Goal: Task Accomplishment & Management: Manage account settings

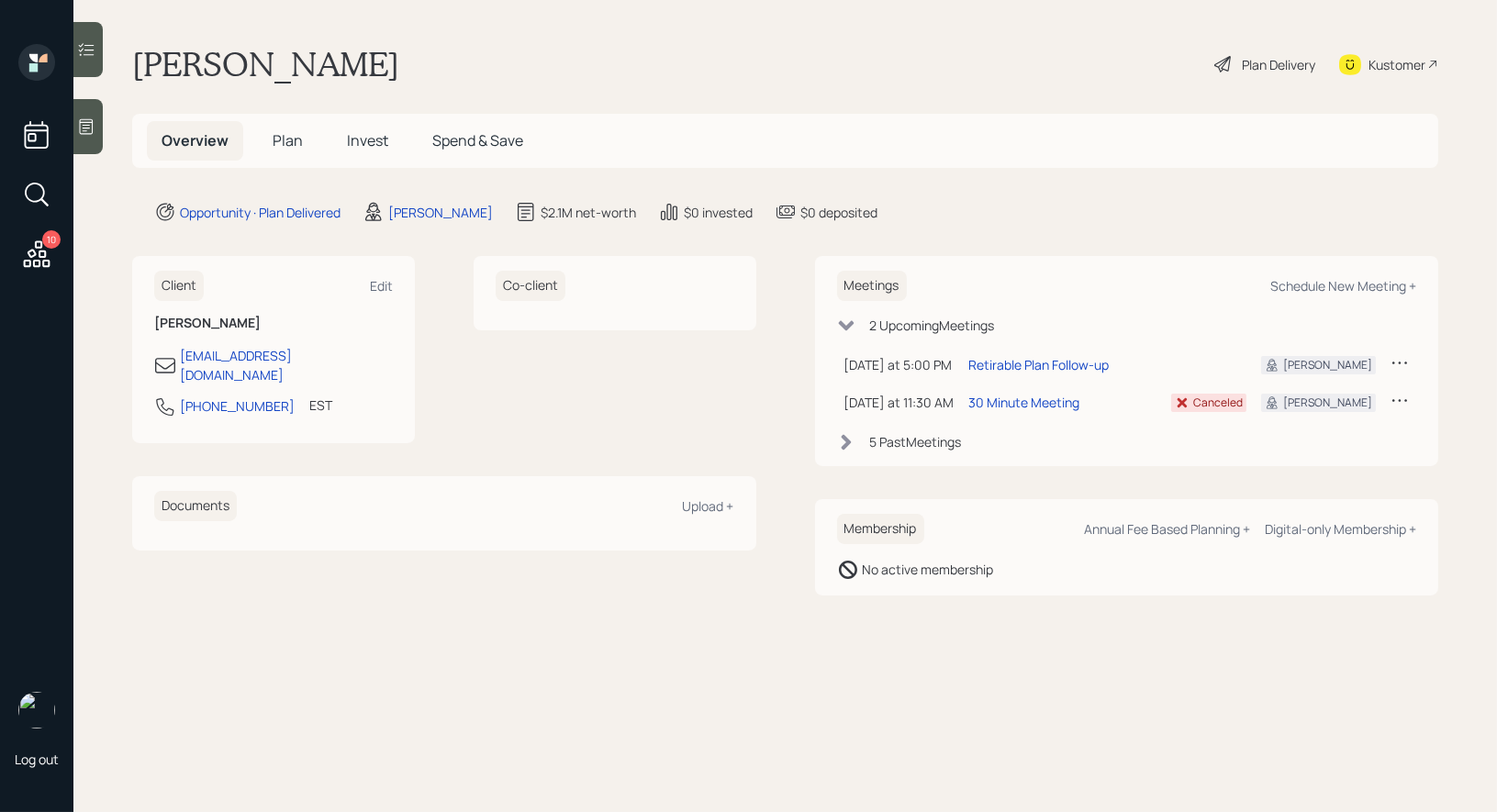
click at [270, 148] on h5 "Plan" at bounding box center [287, 141] width 59 height 39
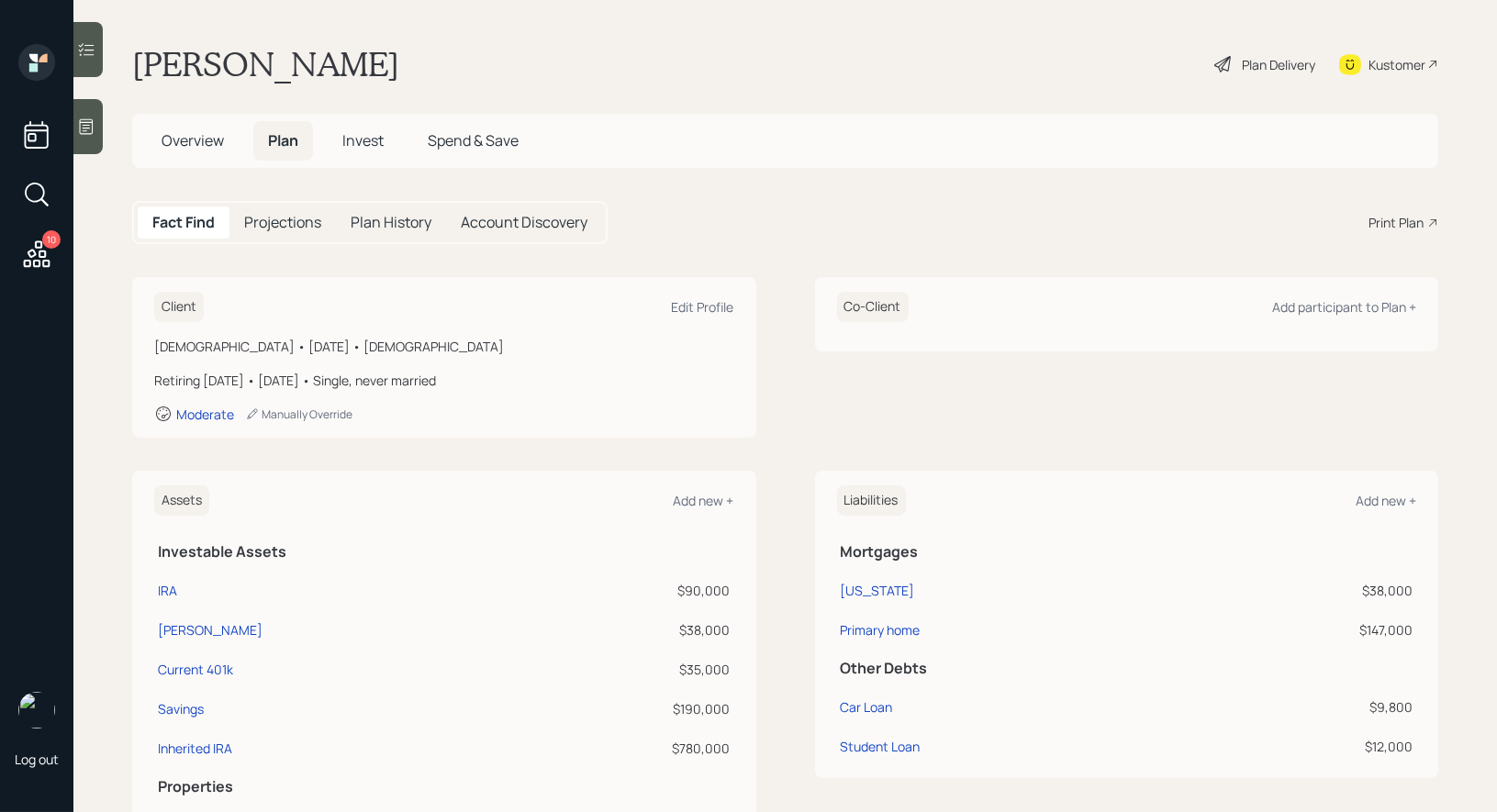
click at [1228, 64] on icon at bounding box center [1223, 64] width 22 height 22
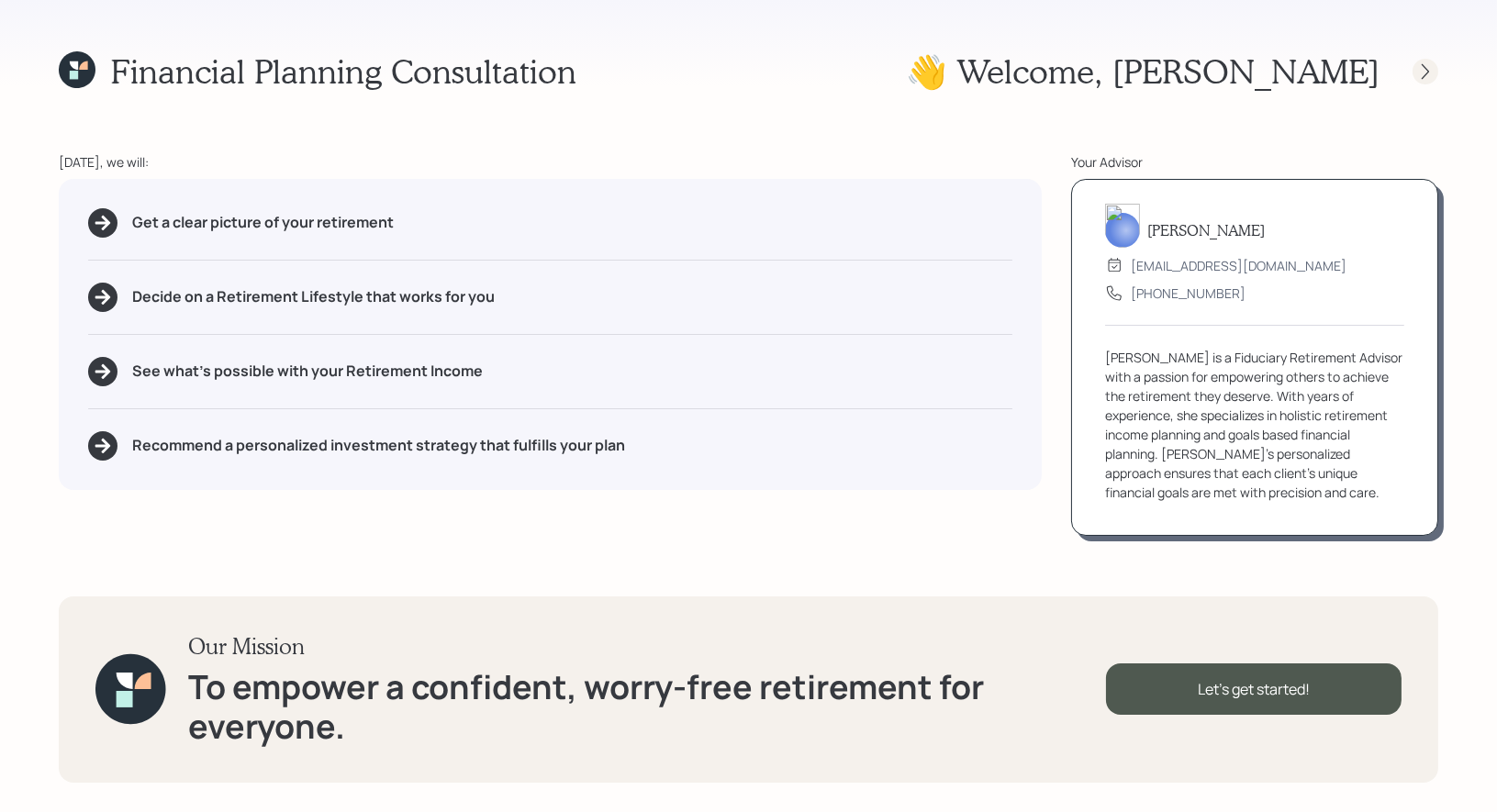
click at [1418, 71] on icon at bounding box center [1426, 71] width 19 height 19
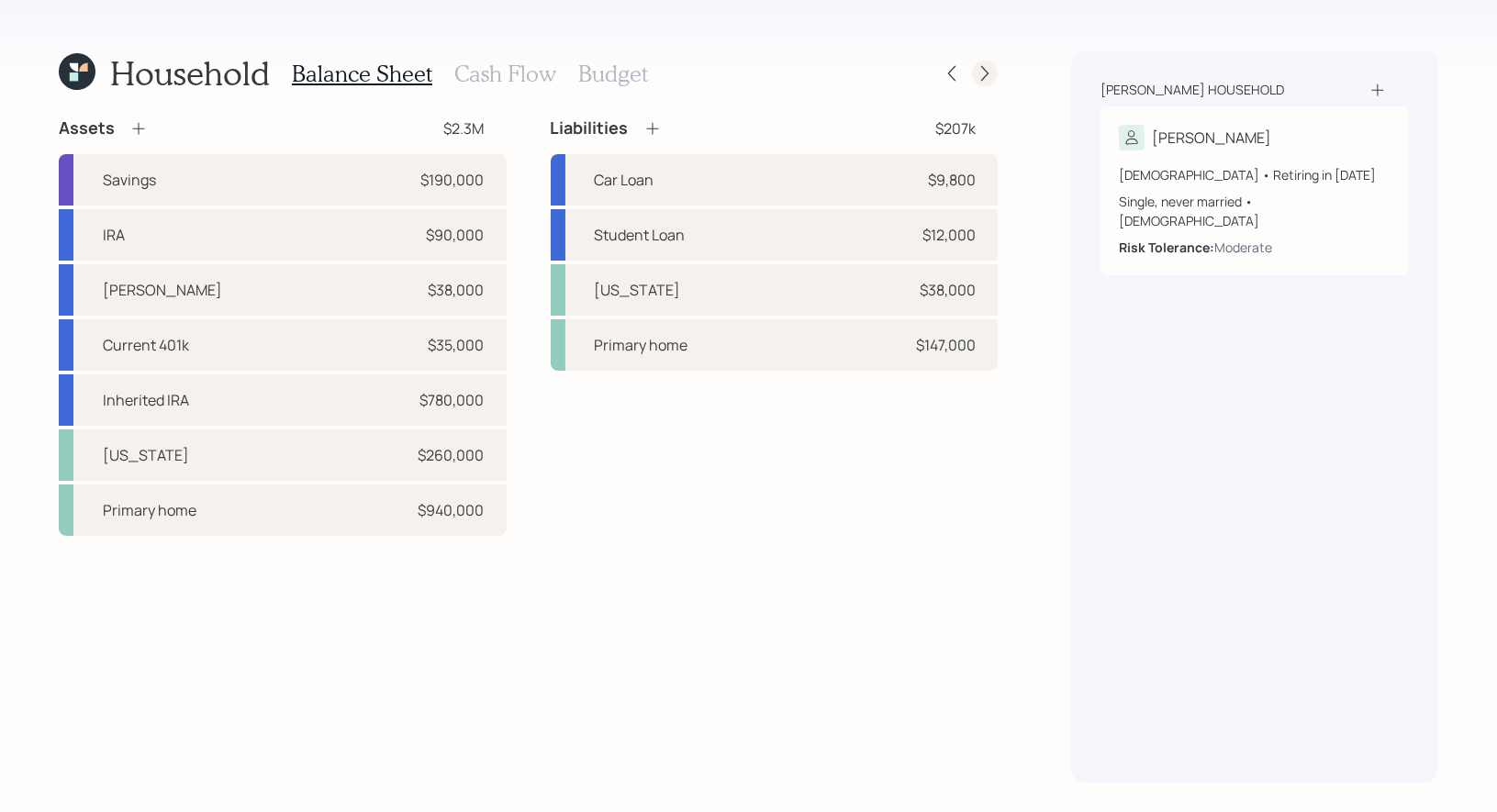
click at [985, 72] on icon at bounding box center [985, 73] width 19 height 19
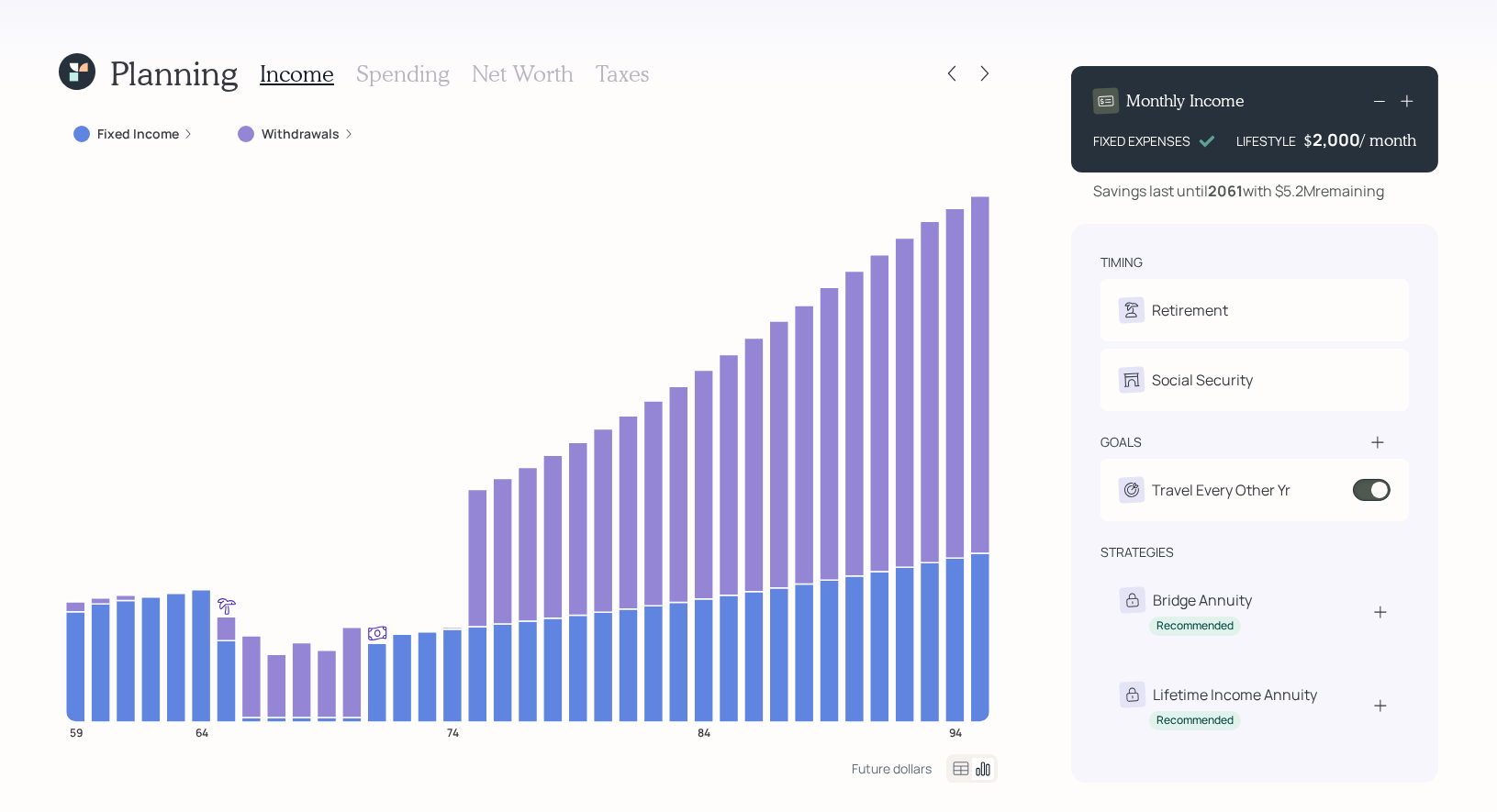
click at [78, 70] on icon at bounding box center [76, 71] width 37 height 37
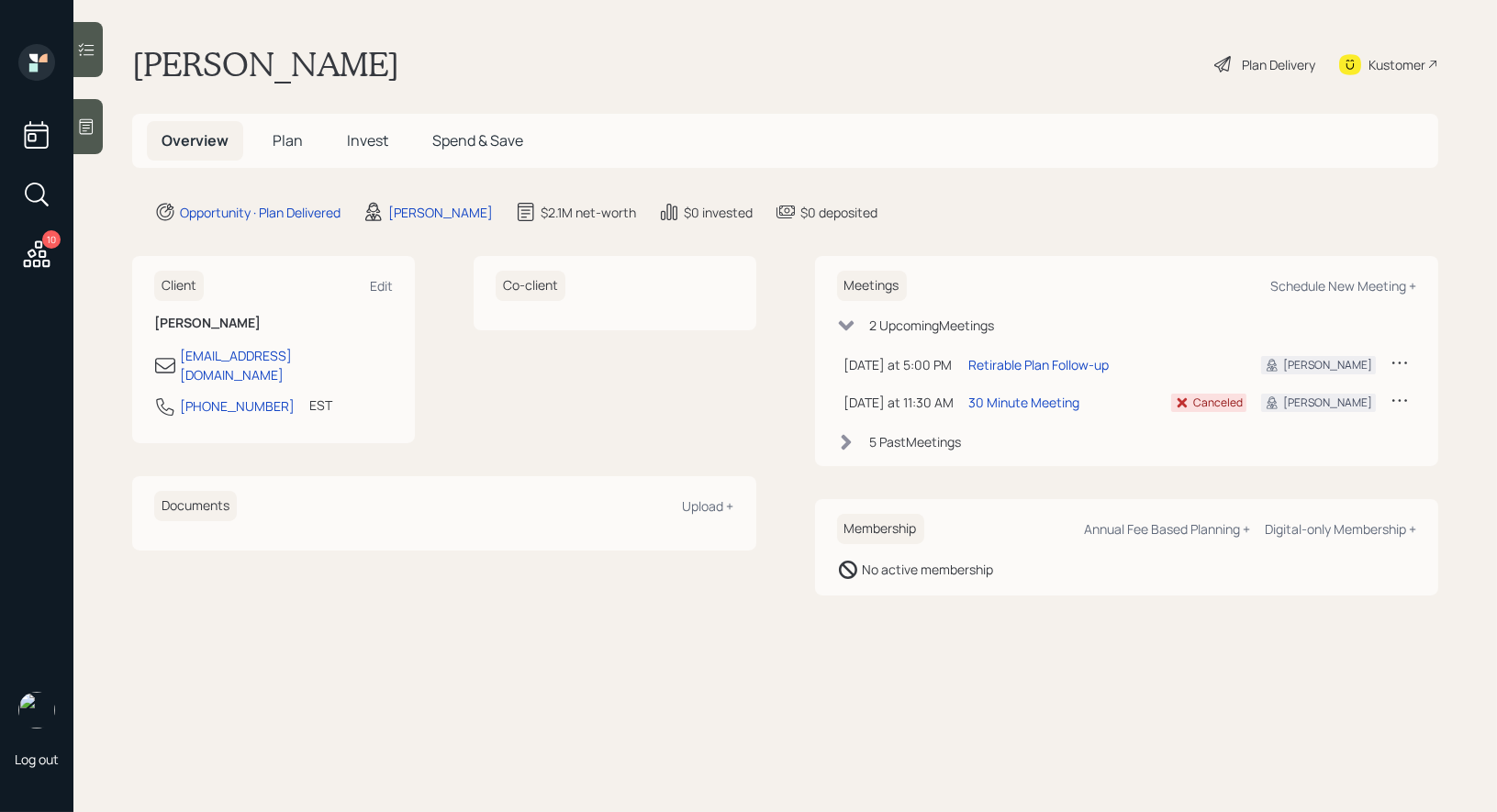
click at [1225, 67] on icon at bounding box center [1223, 64] width 22 height 22
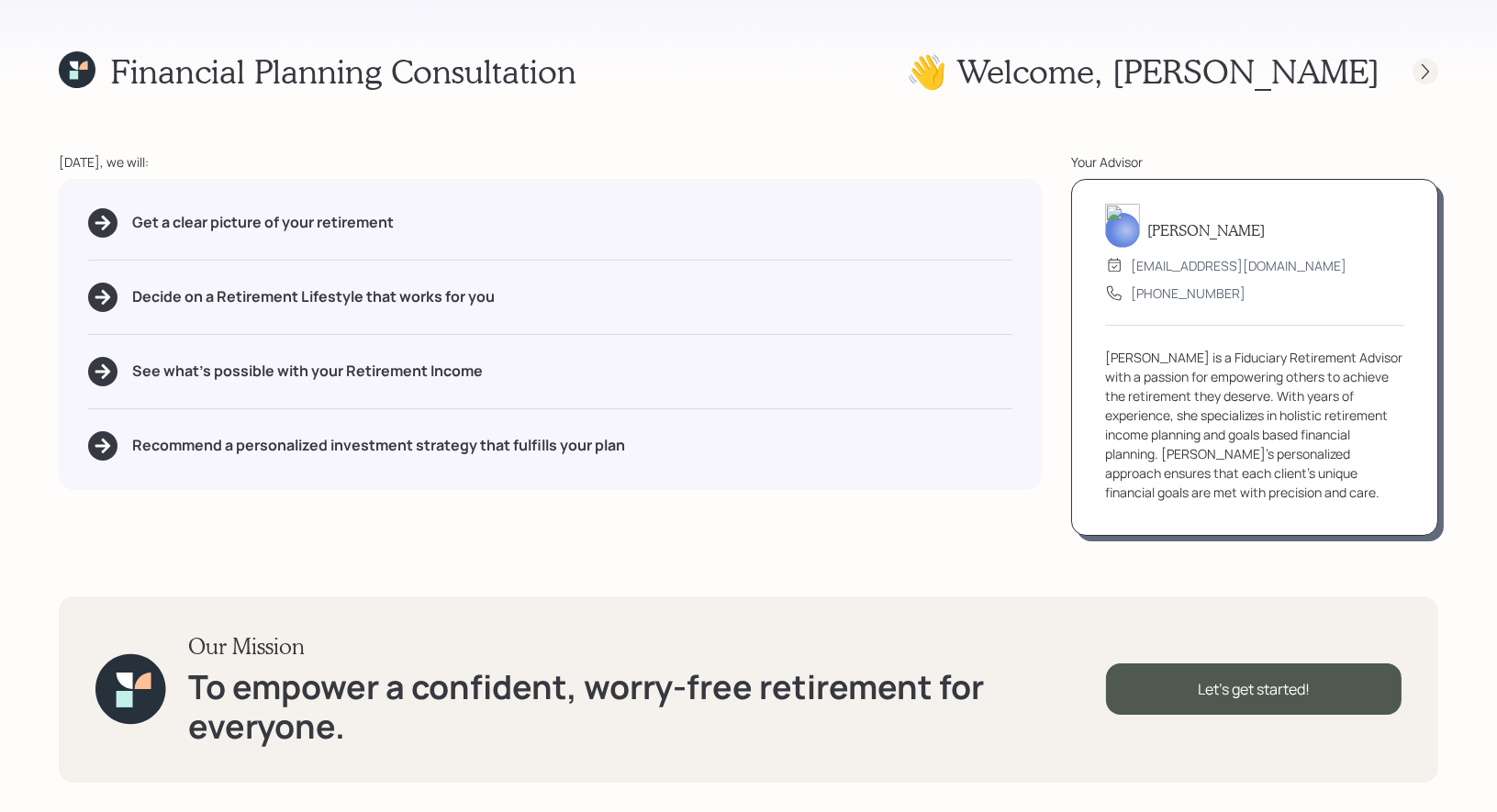
click at [1434, 74] on icon at bounding box center [1426, 71] width 19 height 19
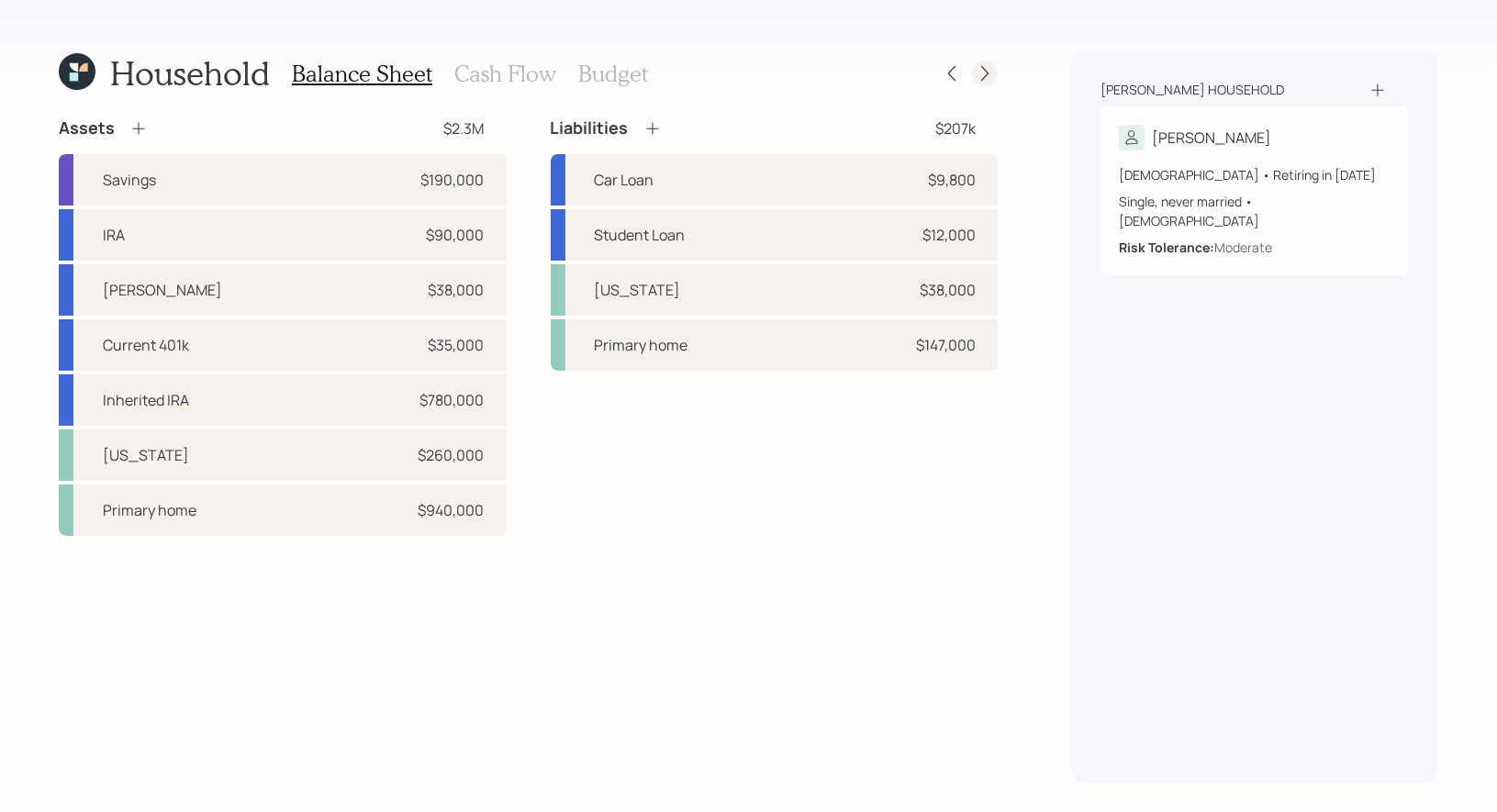
click at [983, 75] on icon at bounding box center [985, 73] width 19 height 19
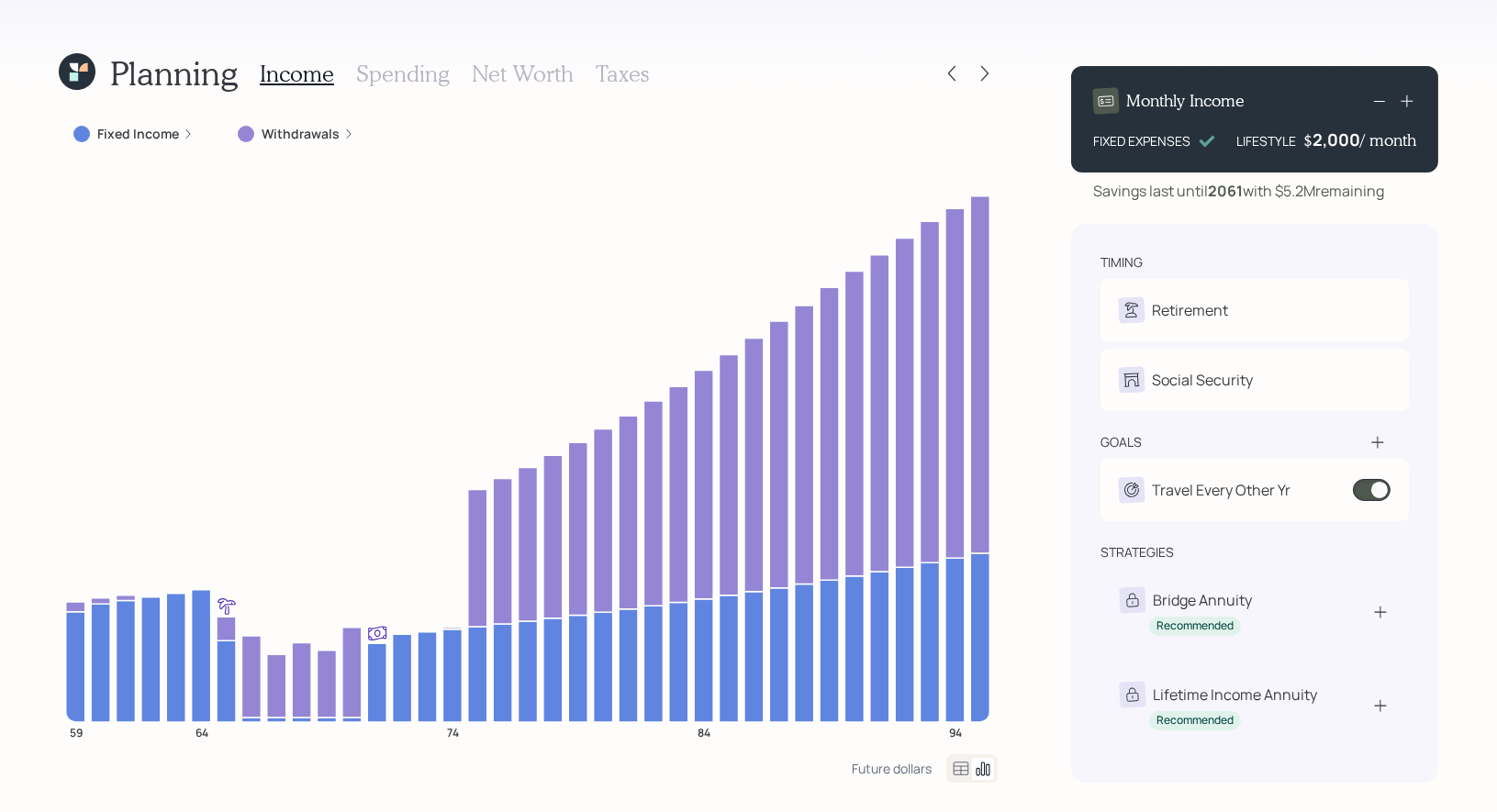
click at [983, 75] on icon at bounding box center [985, 73] width 19 height 19
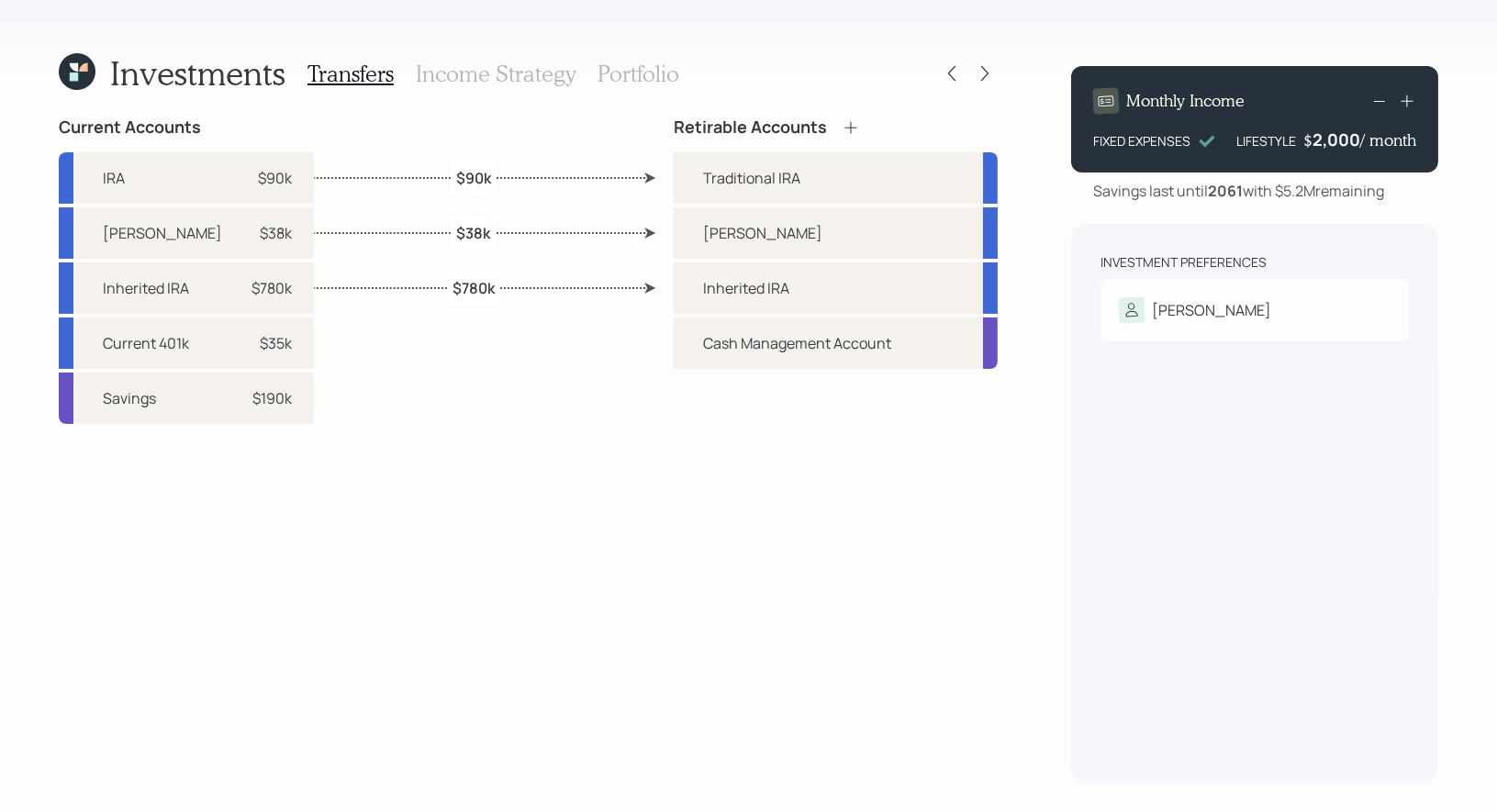
click at [983, 75] on icon at bounding box center [985, 73] width 19 height 19
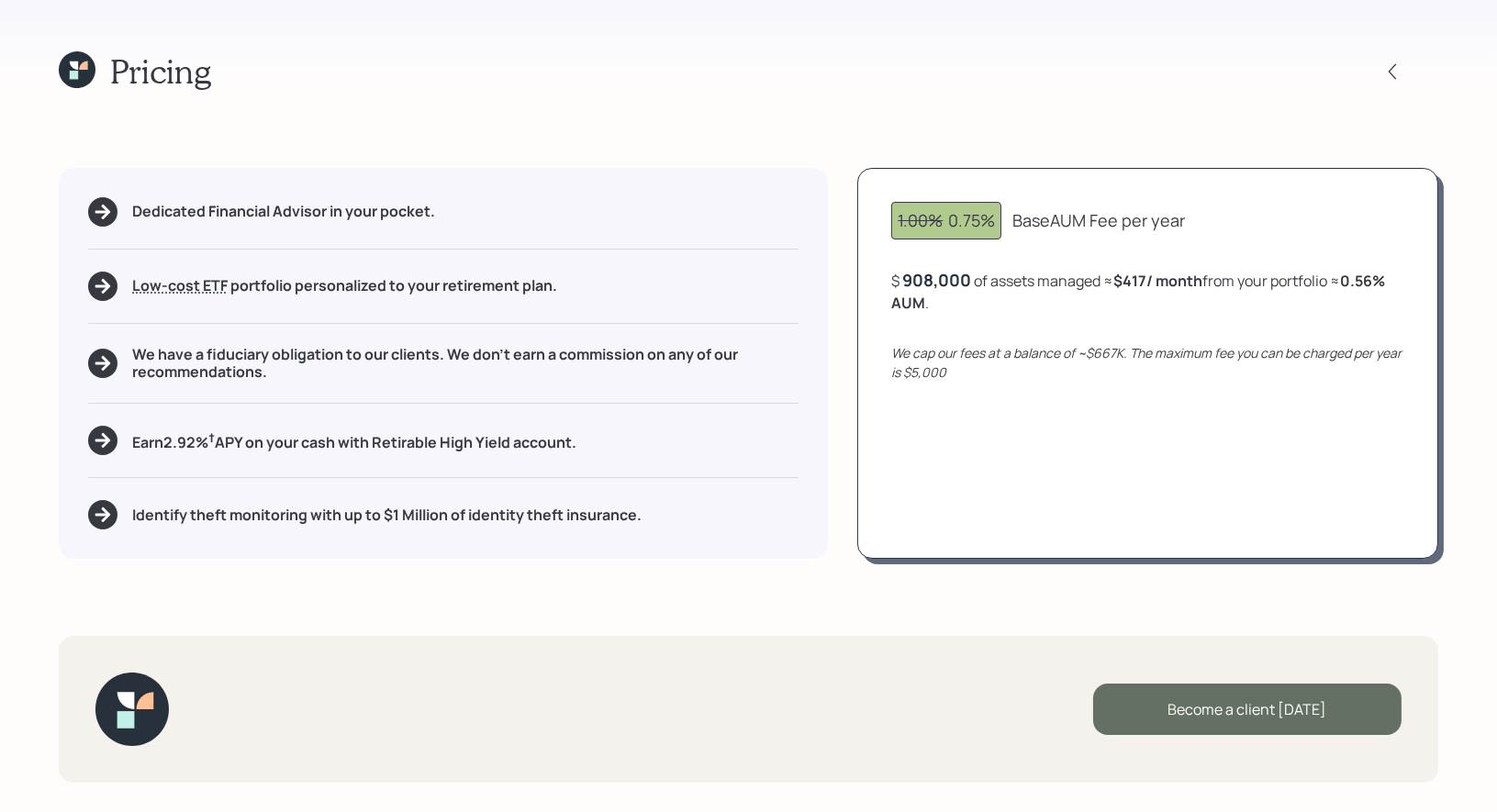
click at [1188, 714] on div "Become a client [DATE]" at bounding box center [1248, 709] width 308 height 52
click at [1201, 706] on div "Go to Altruist" at bounding box center [1248, 709] width 308 height 52
click at [69, 72] on icon at bounding box center [76, 70] width 37 height 37
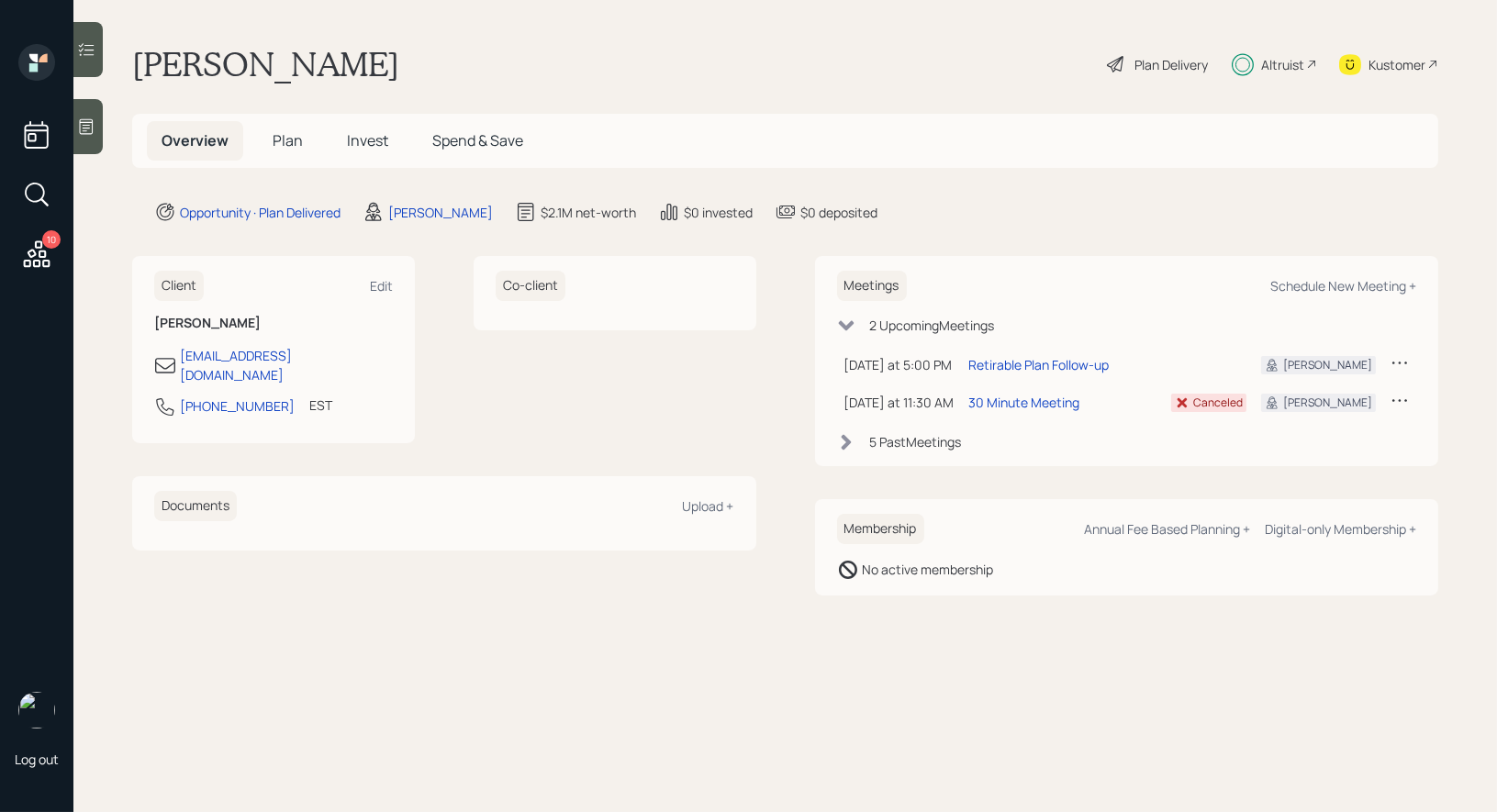
click at [365, 142] on span "Invest" at bounding box center [368, 140] width 41 height 20
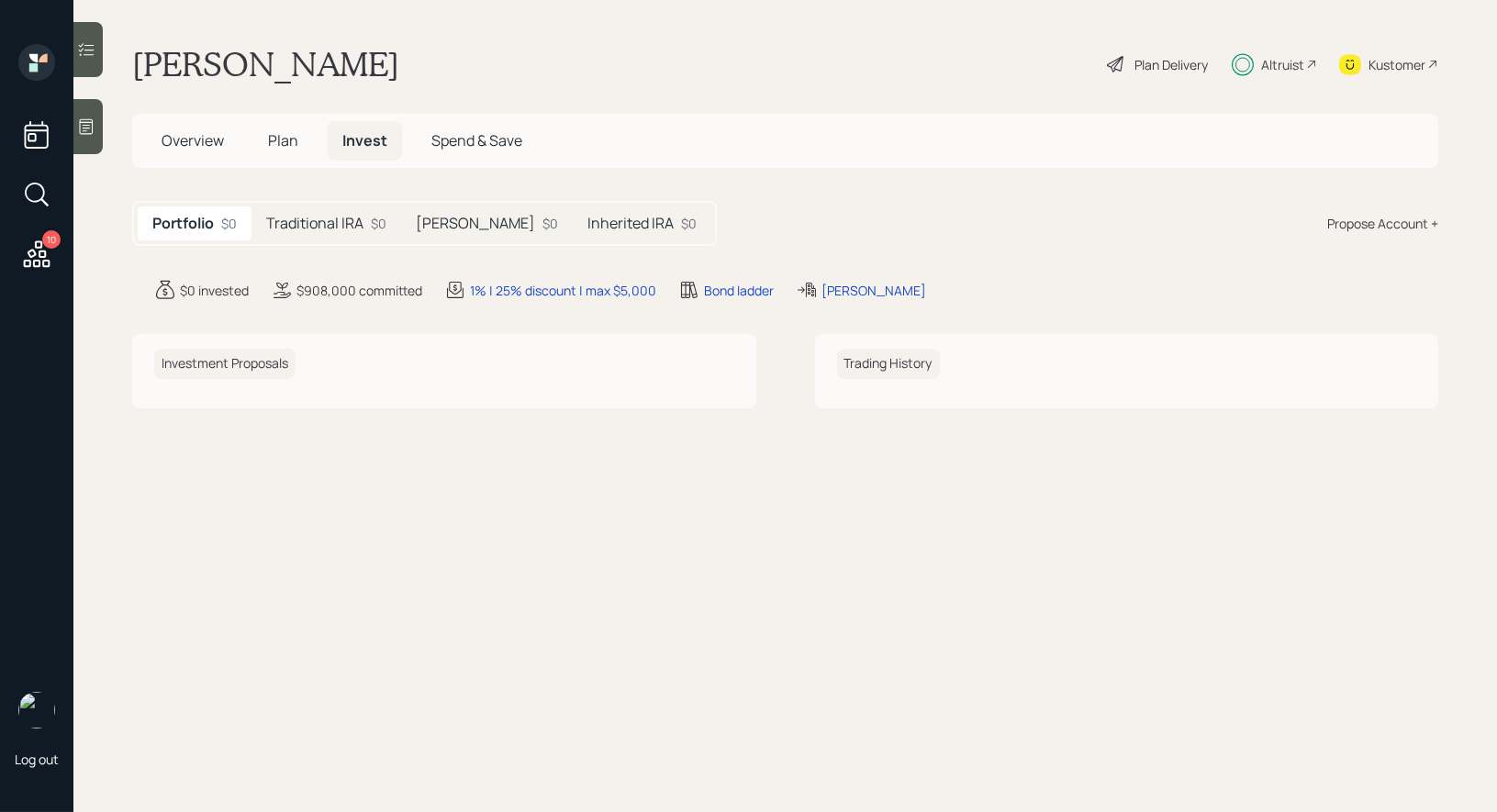
click at [588, 220] on h5 "Inherited IRA" at bounding box center [631, 223] width 87 height 18
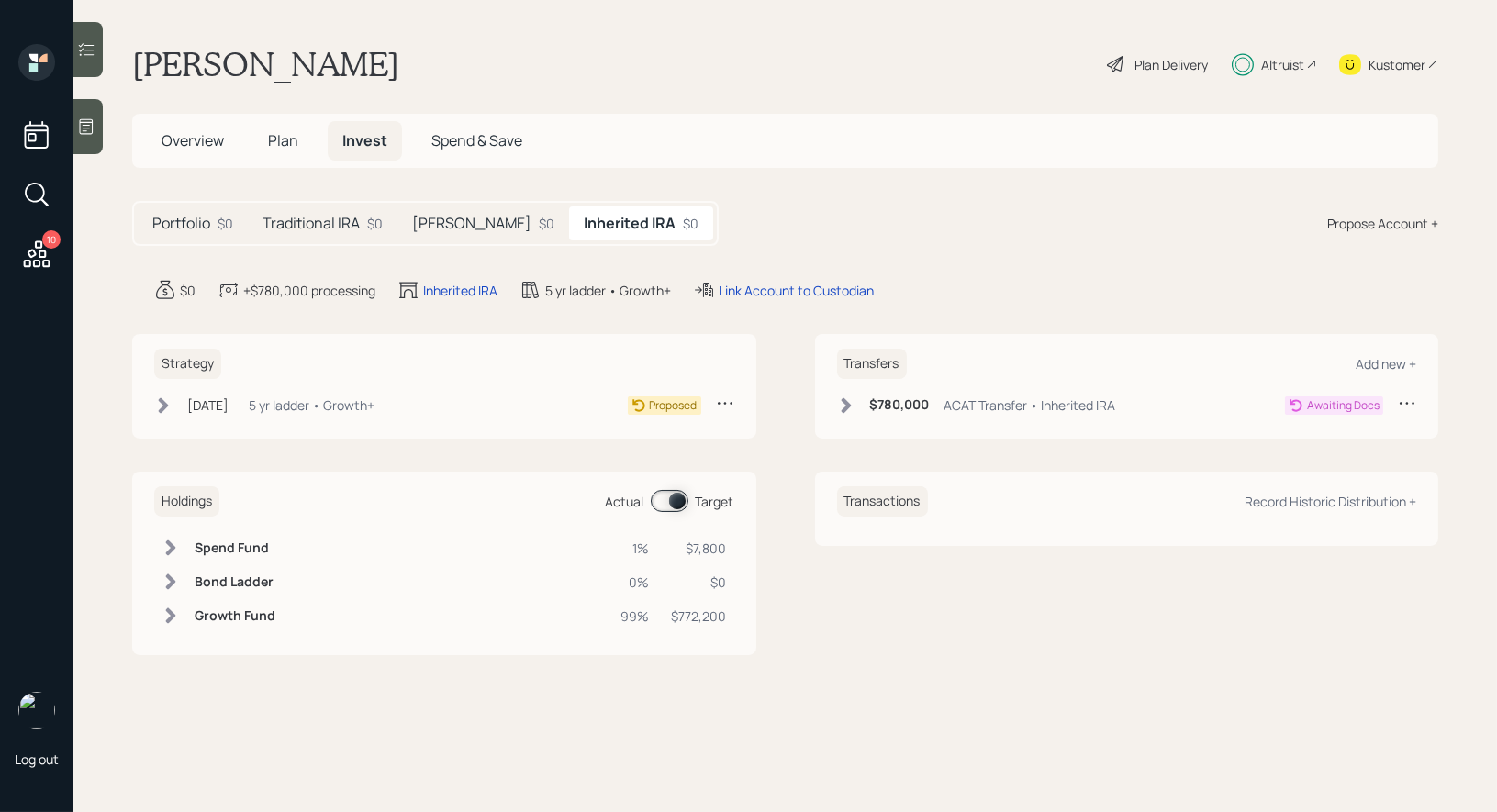
click at [843, 402] on icon at bounding box center [846, 406] width 19 height 19
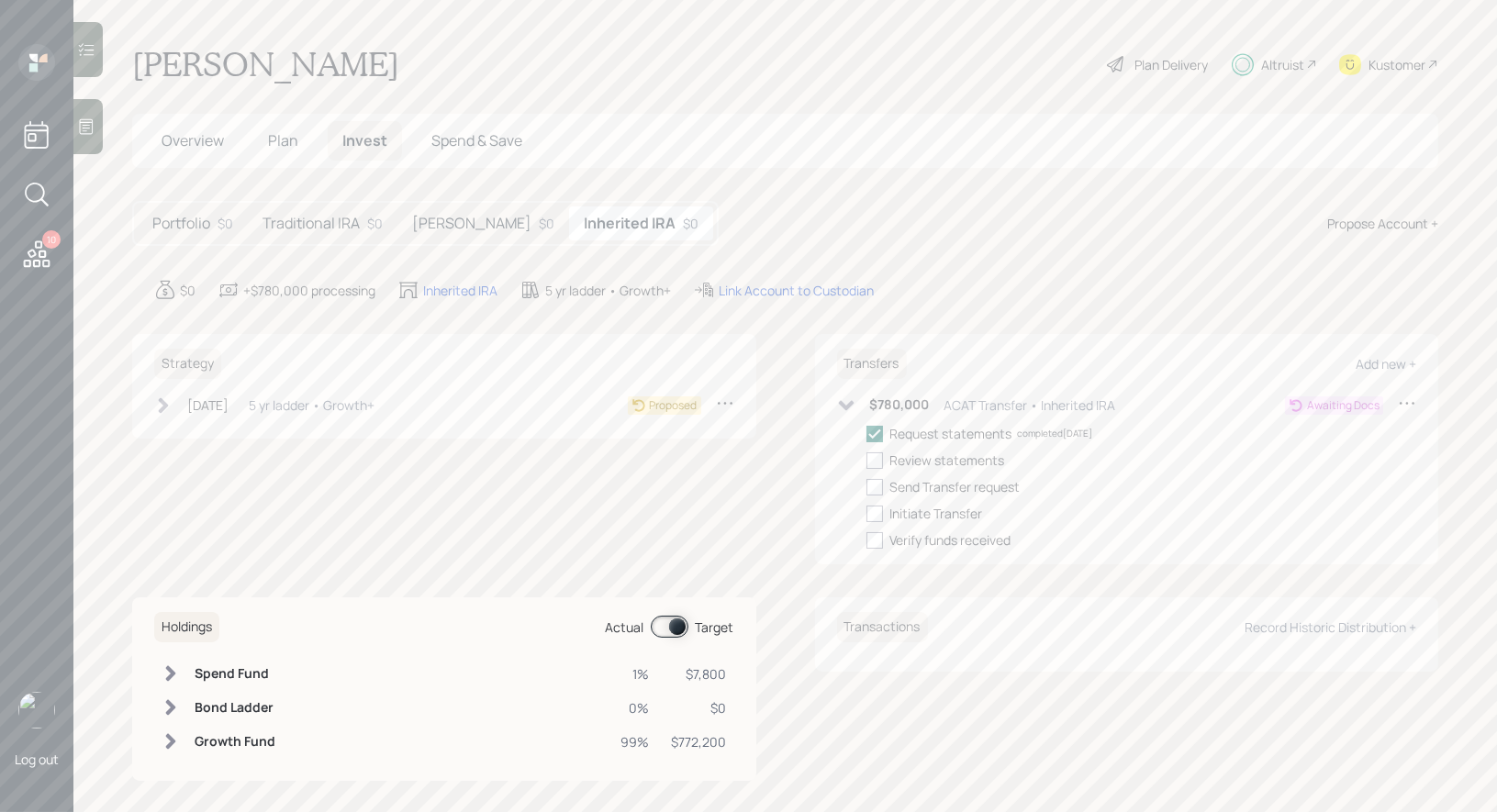
click at [421, 227] on h5 "[PERSON_NAME]" at bounding box center [471, 223] width 119 height 18
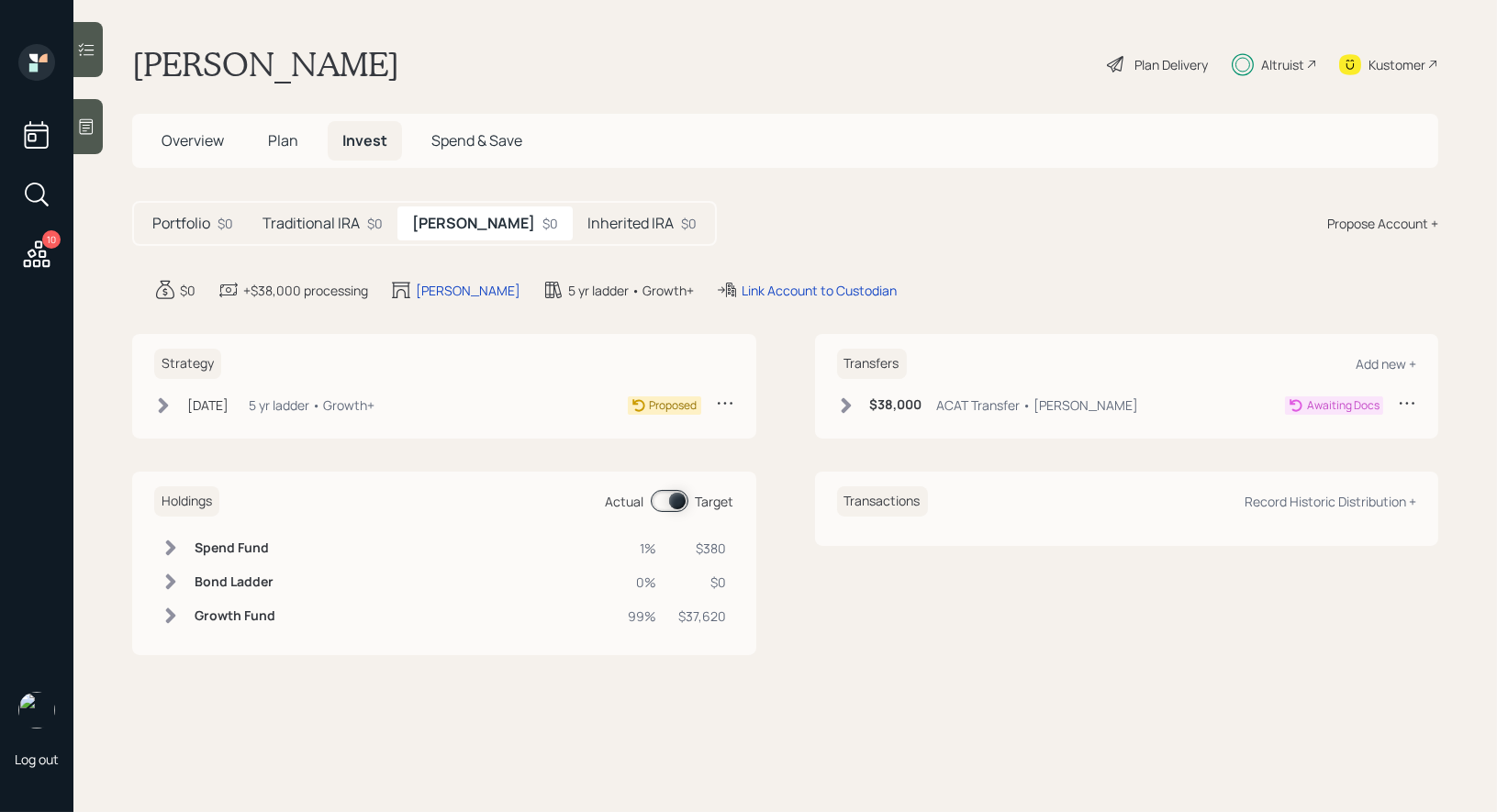
click at [844, 407] on icon at bounding box center [845, 405] width 10 height 16
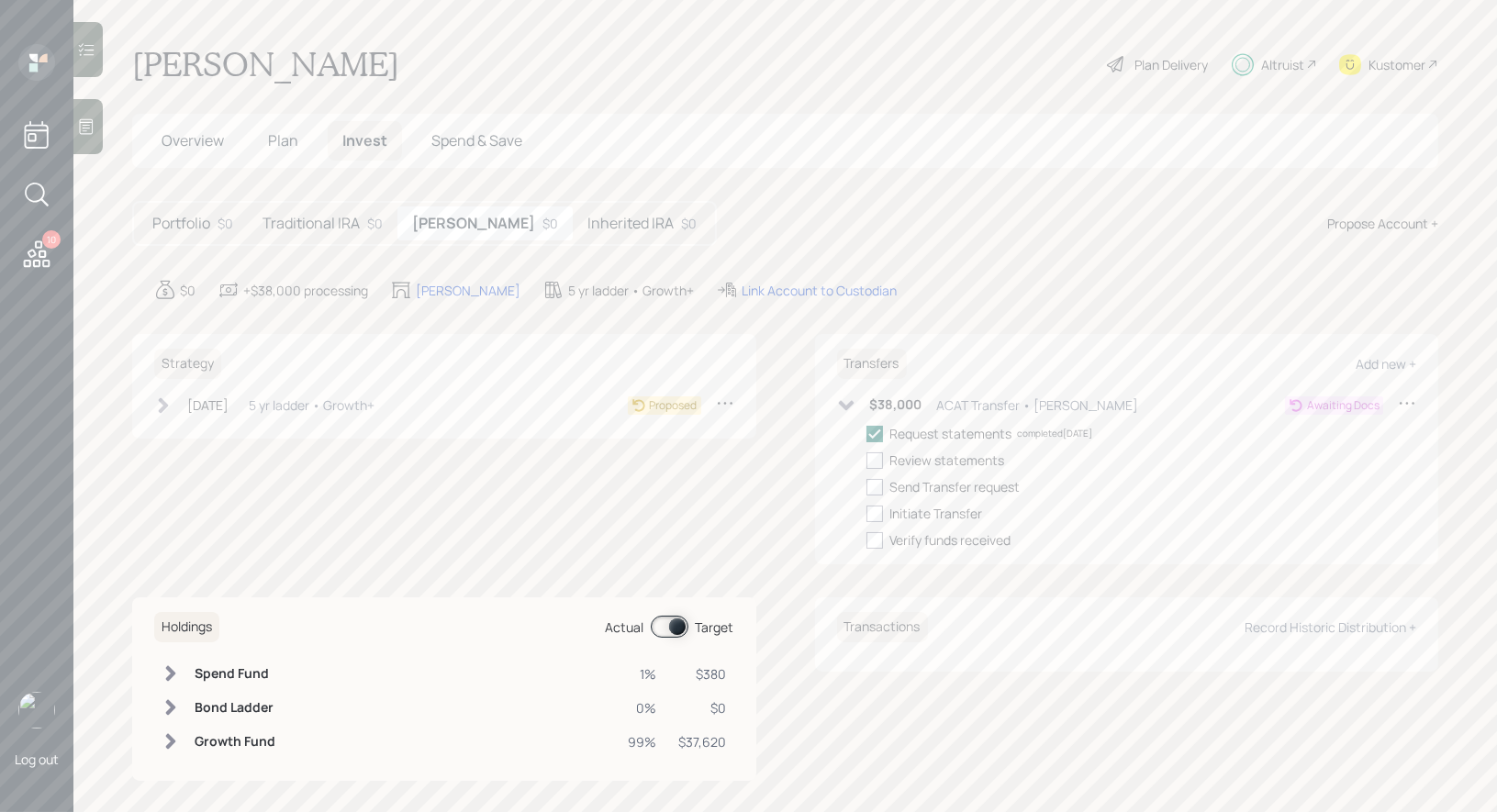
click at [307, 214] on h5 "Traditional IRA" at bounding box center [310, 223] width 97 height 18
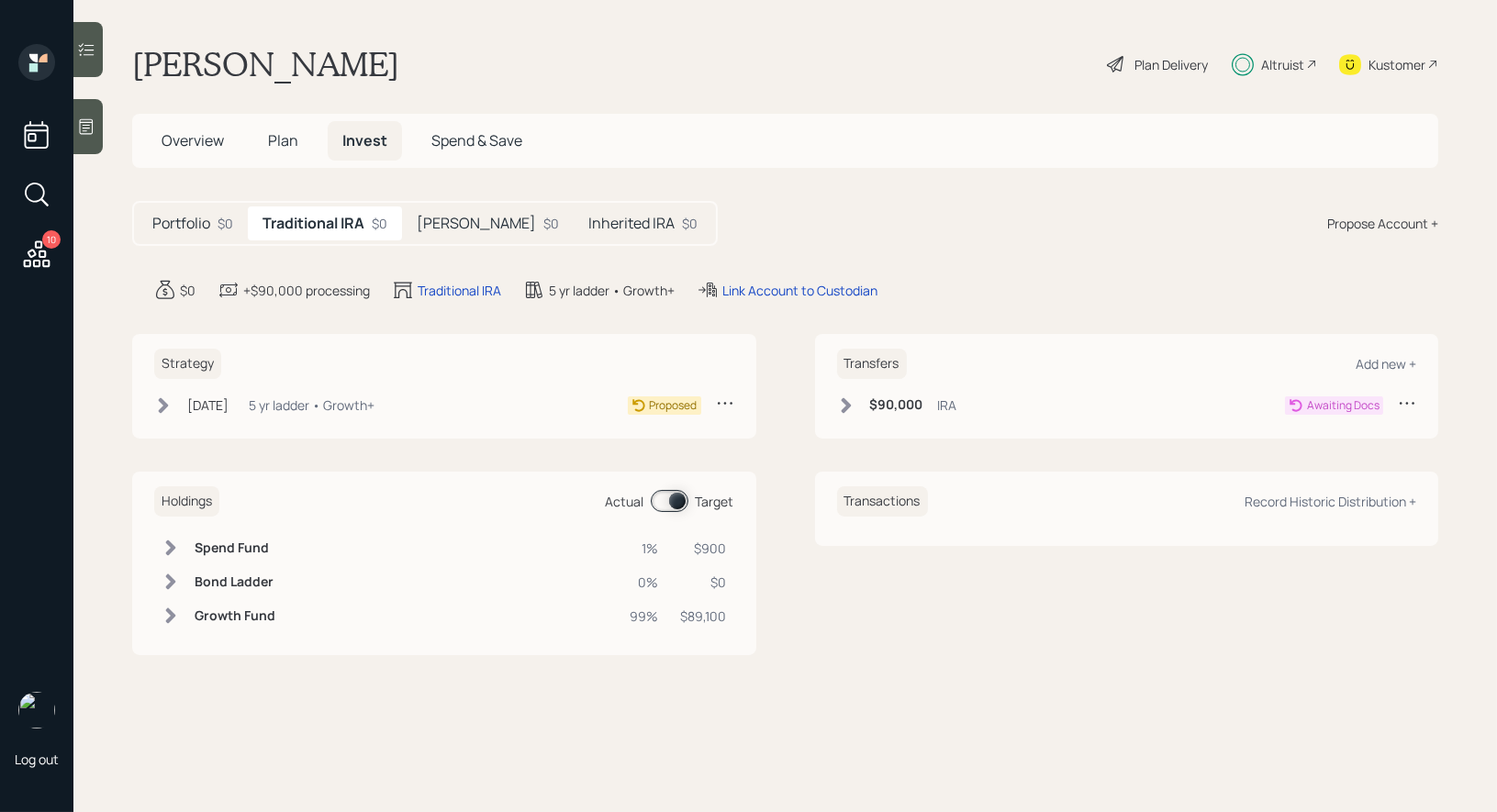
click at [846, 404] on icon at bounding box center [845, 405] width 10 height 16
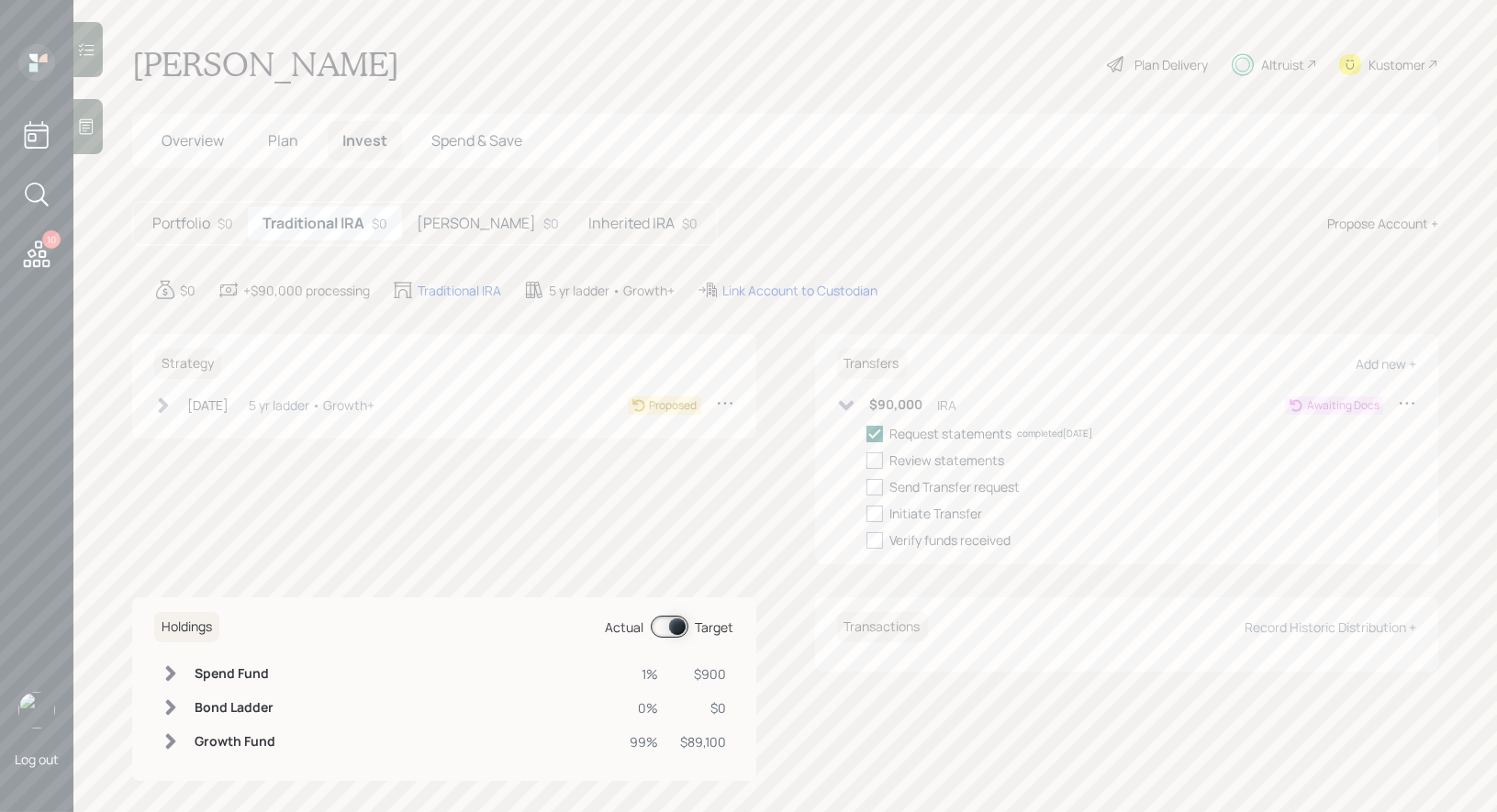
click at [188, 142] on span "Overview" at bounding box center [193, 140] width 62 height 20
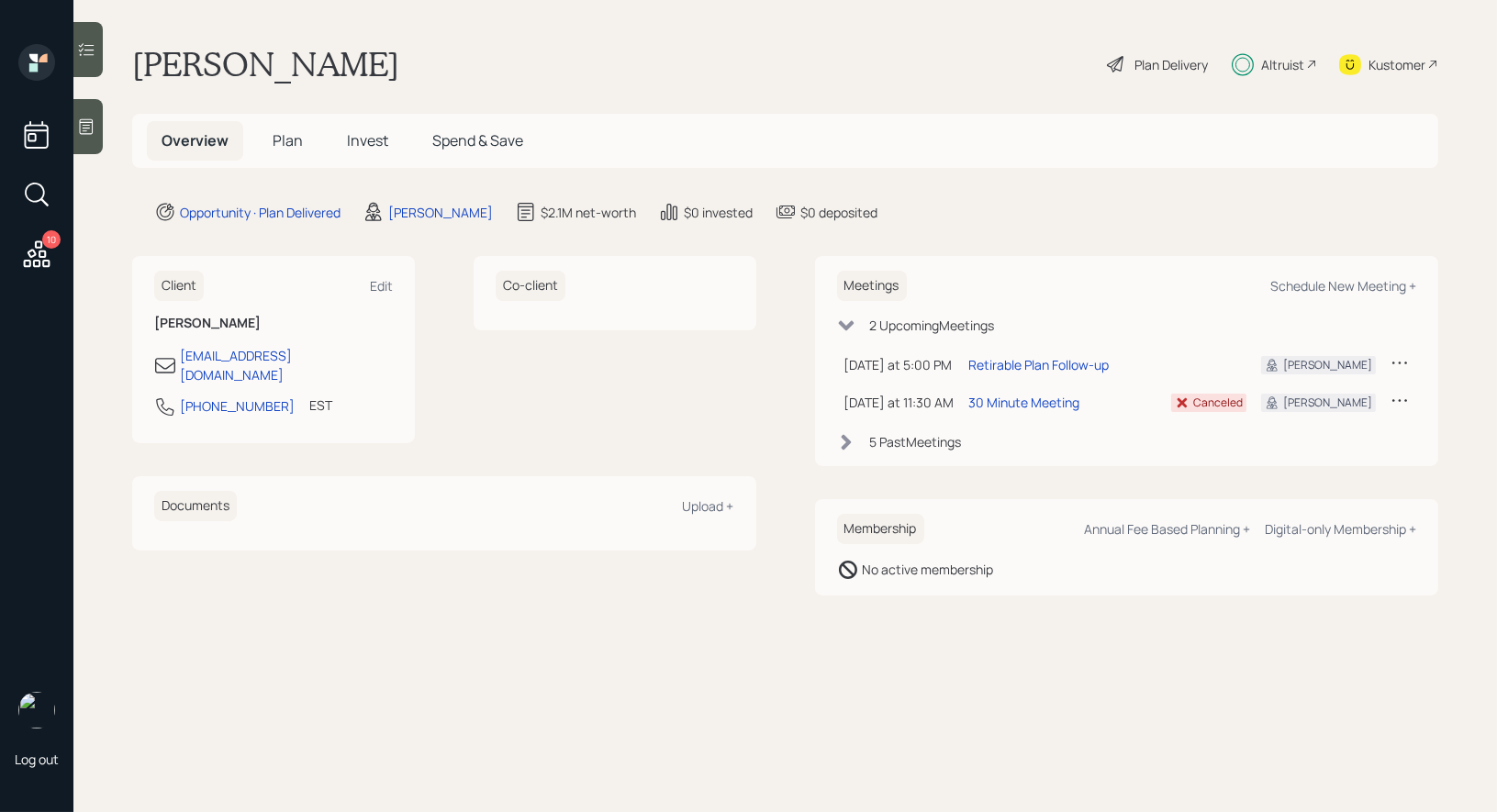
click at [286, 140] on span "Plan" at bounding box center [288, 140] width 30 height 20
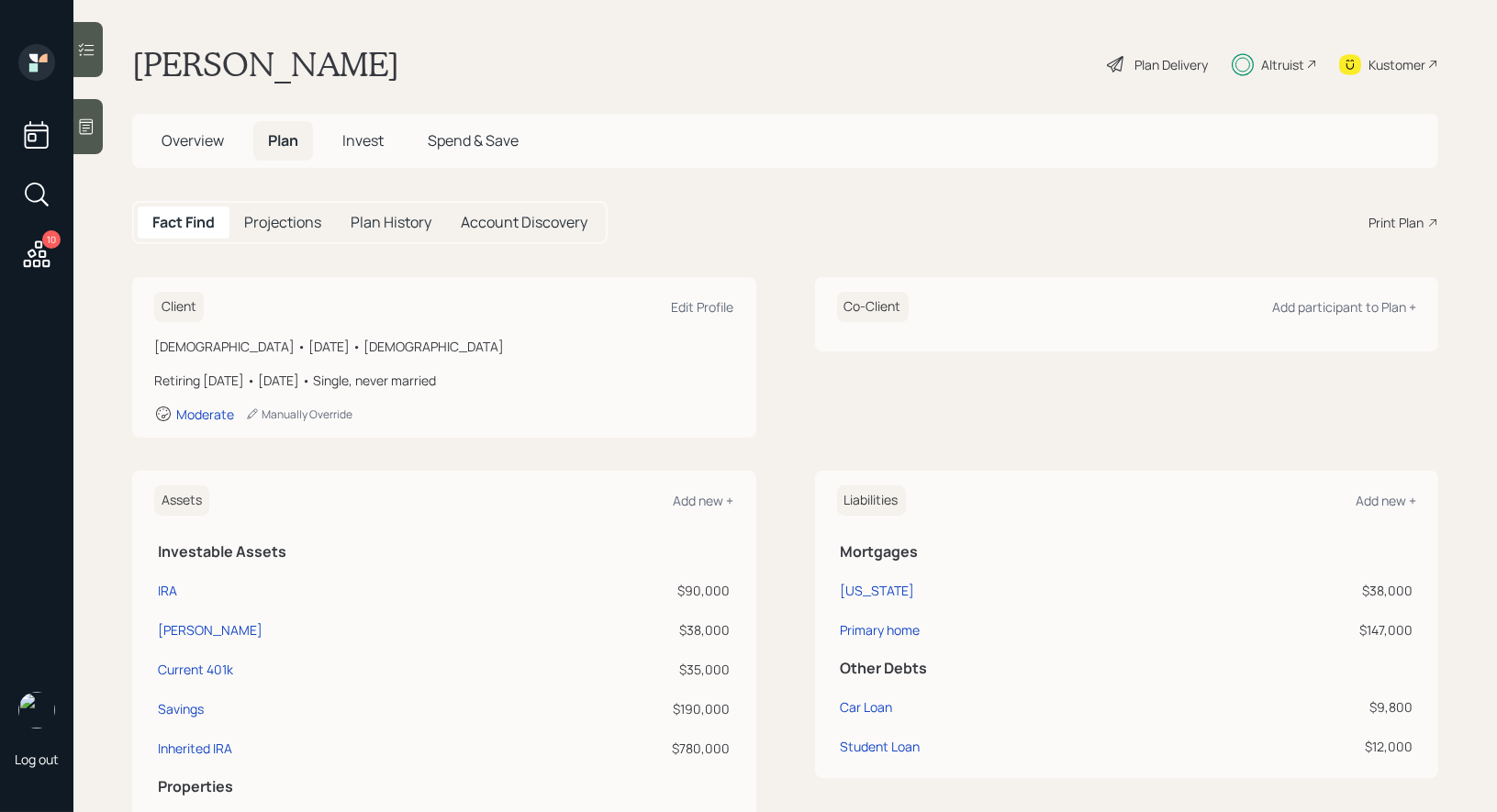
click at [354, 140] on span "Invest" at bounding box center [363, 140] width 41 height 20
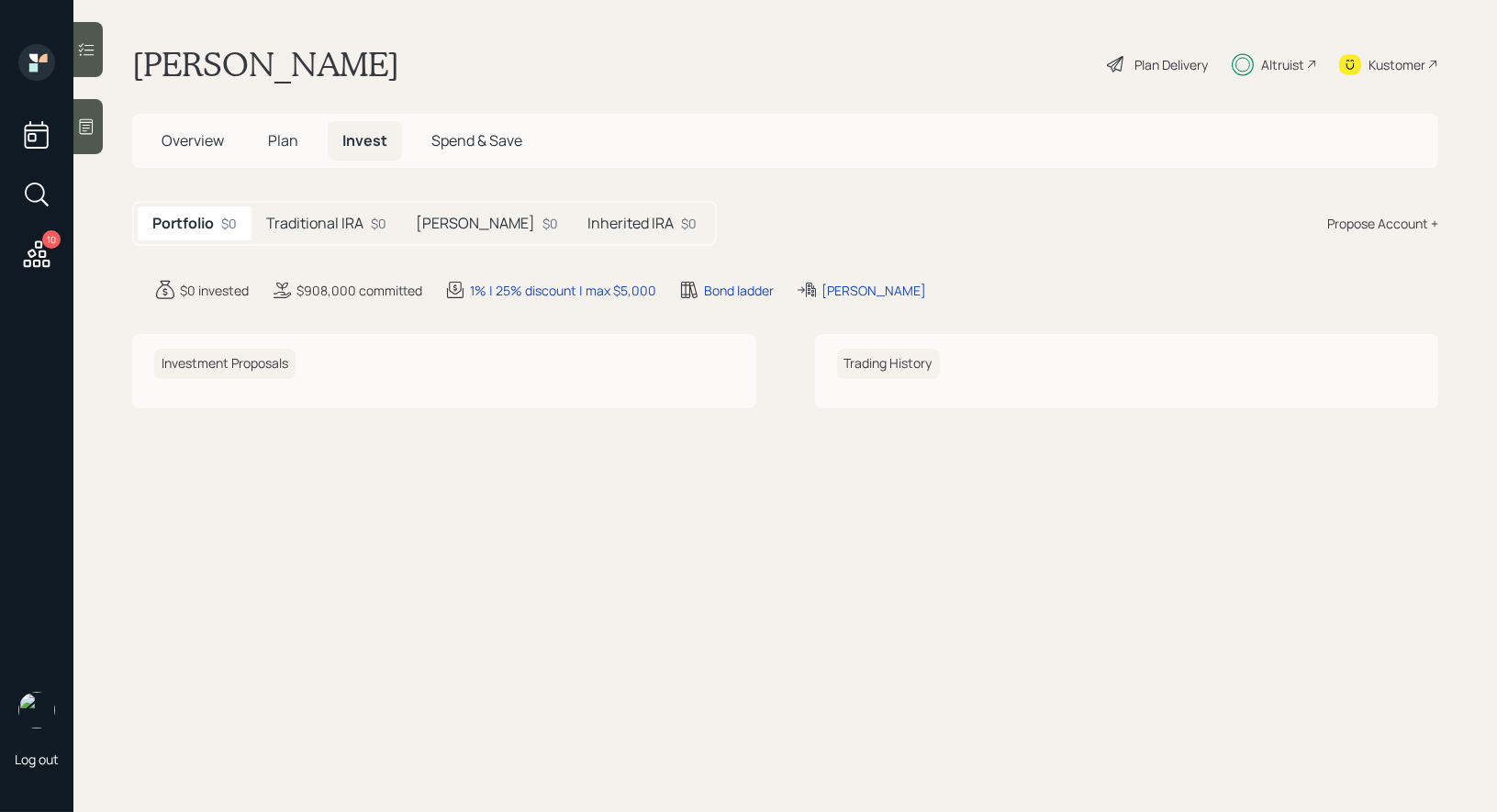
click at [282, 142] on span "Plan" at bounding box center [283, 140] width 30 height 20
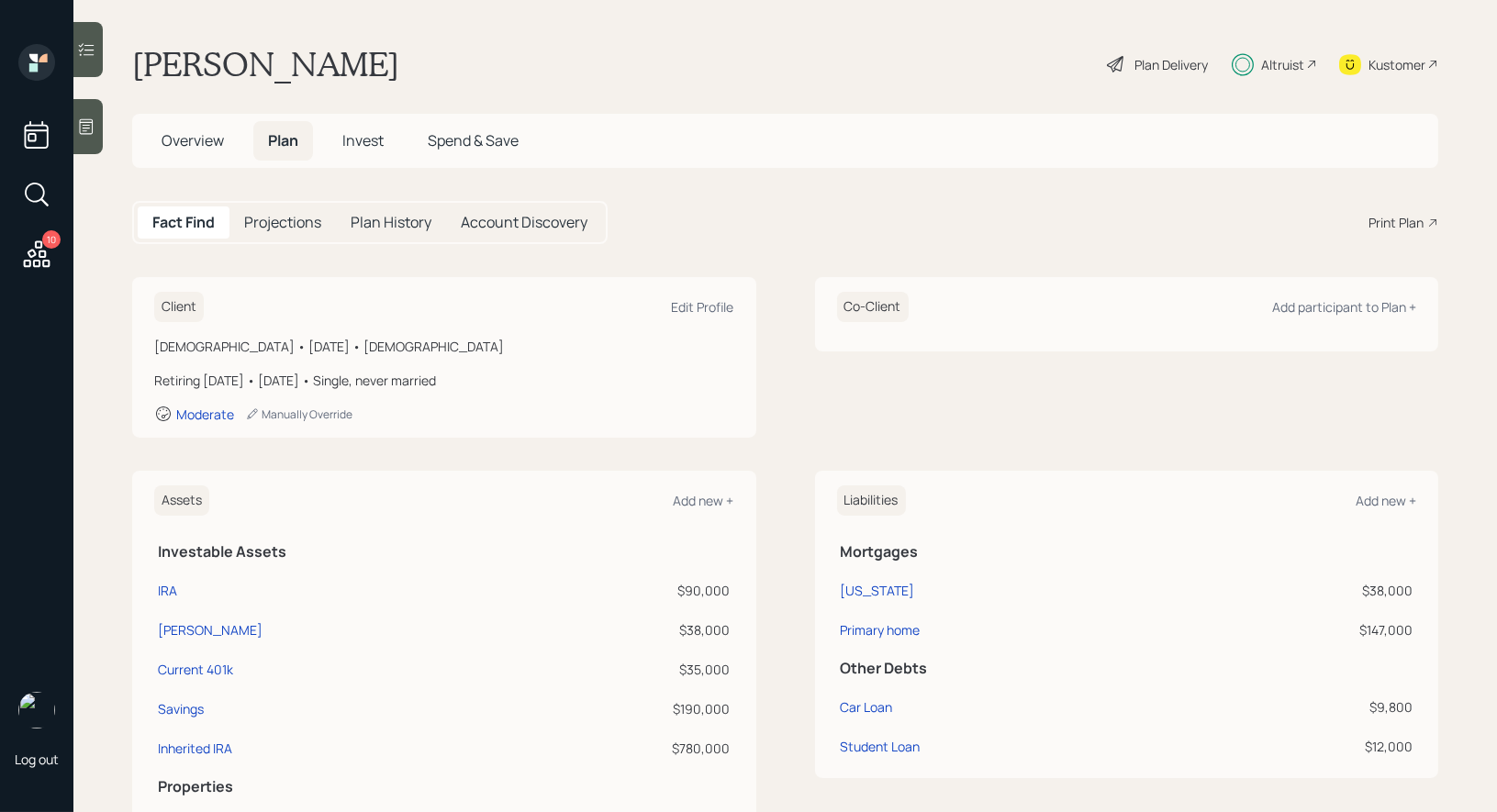
click at [354, 138] on span "Invest" at bounding box center [363, 140] width 41 height 20
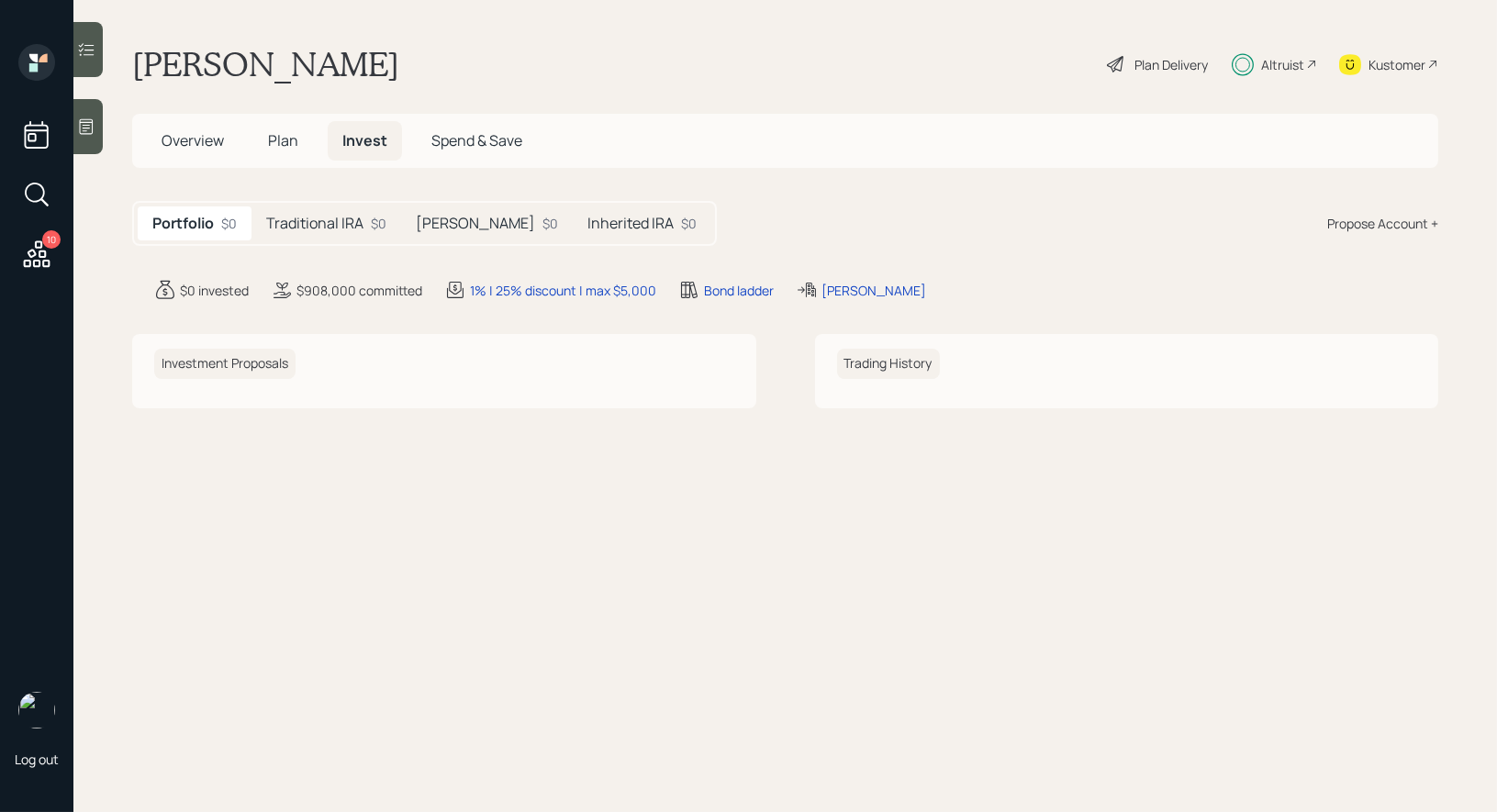
click at [329, 229] on h5 "Traditional IRA" at bounding box center [314, 223] width 97 height 18
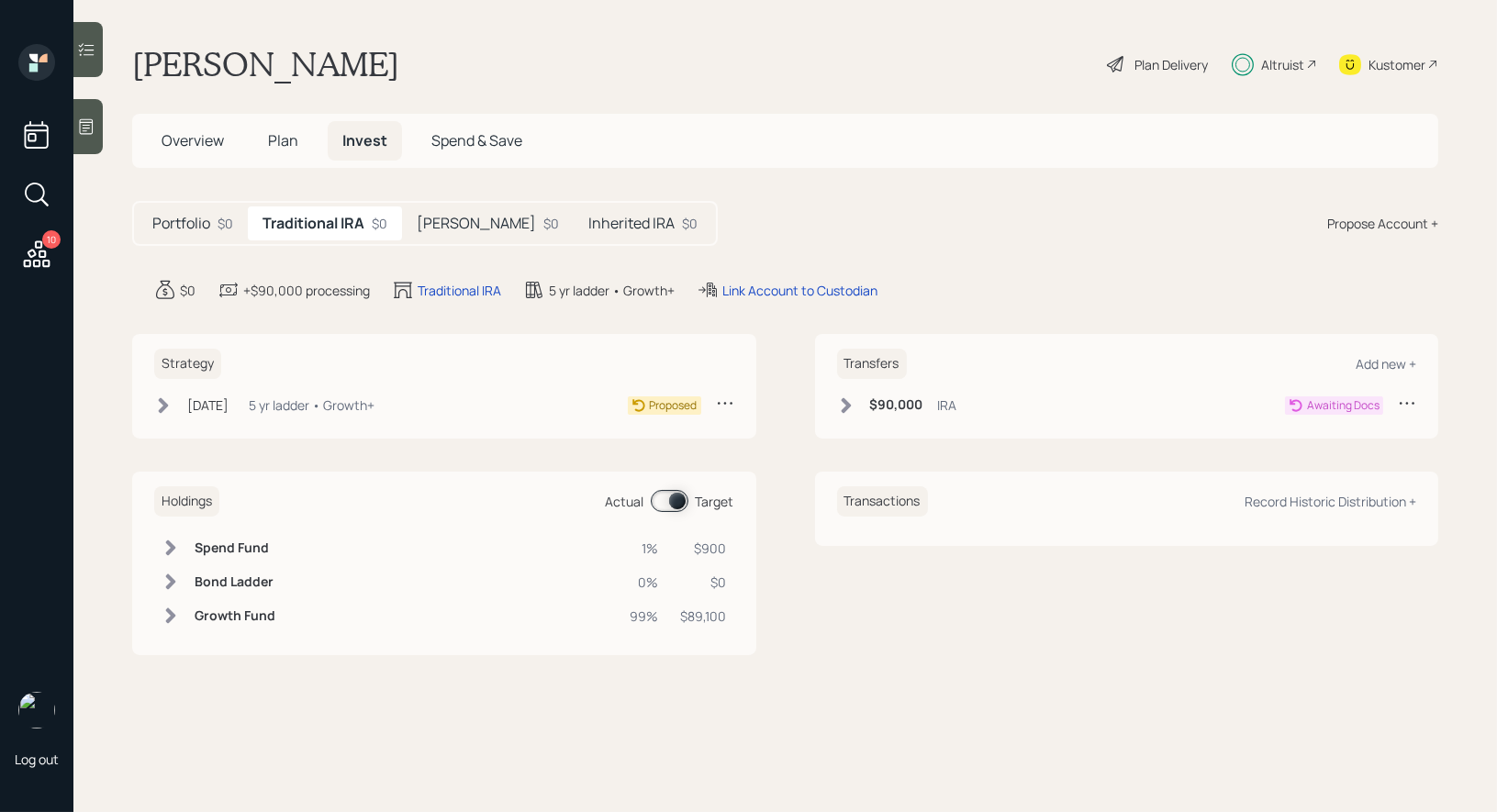
click at [841, 407] on icon at bounding box center [846, 406] width 19 height 19
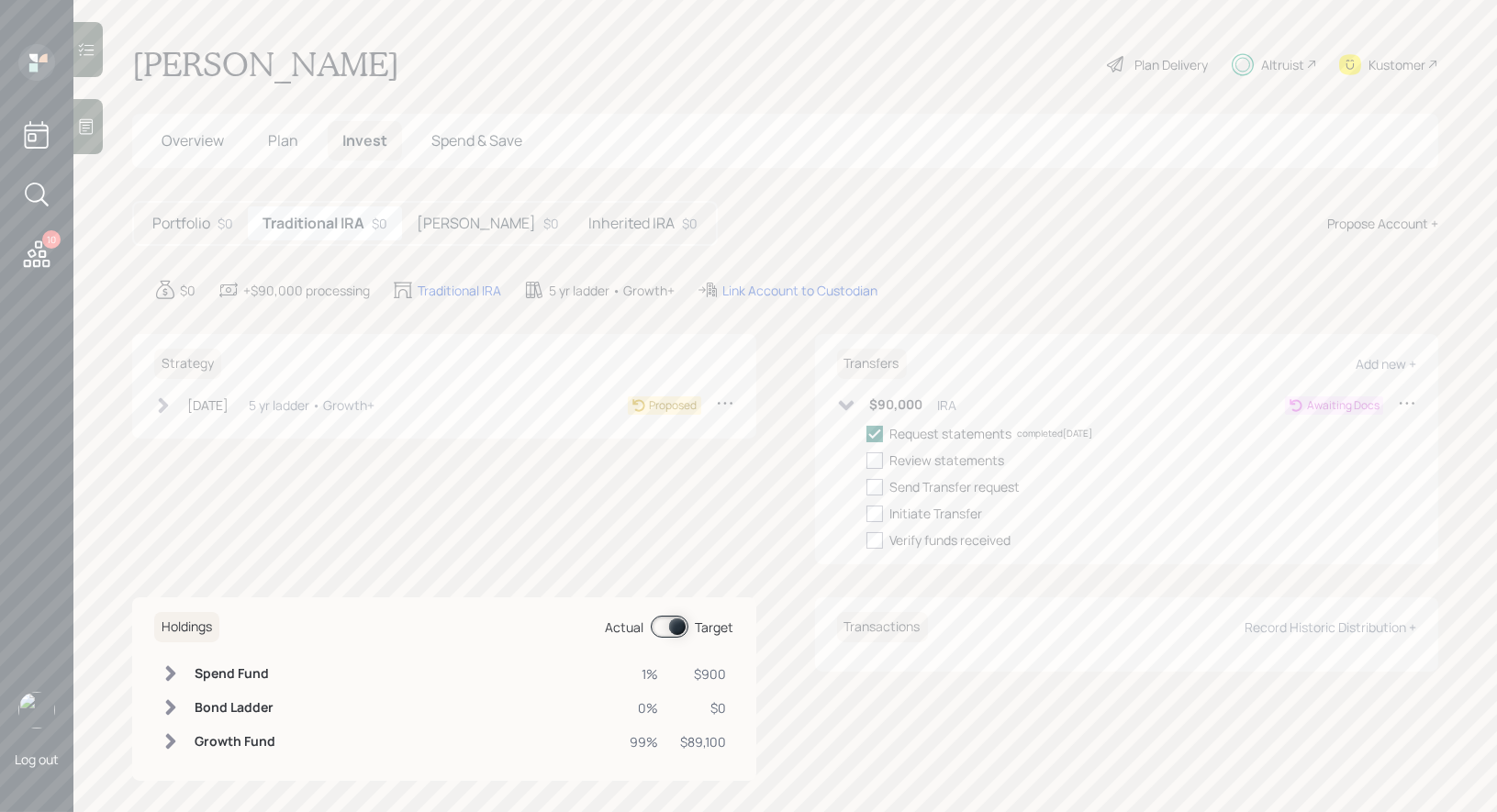
click at [442, 222] on h5 "[PERSON_NAME]" at bounding box center [476, 223] width 119 height 18
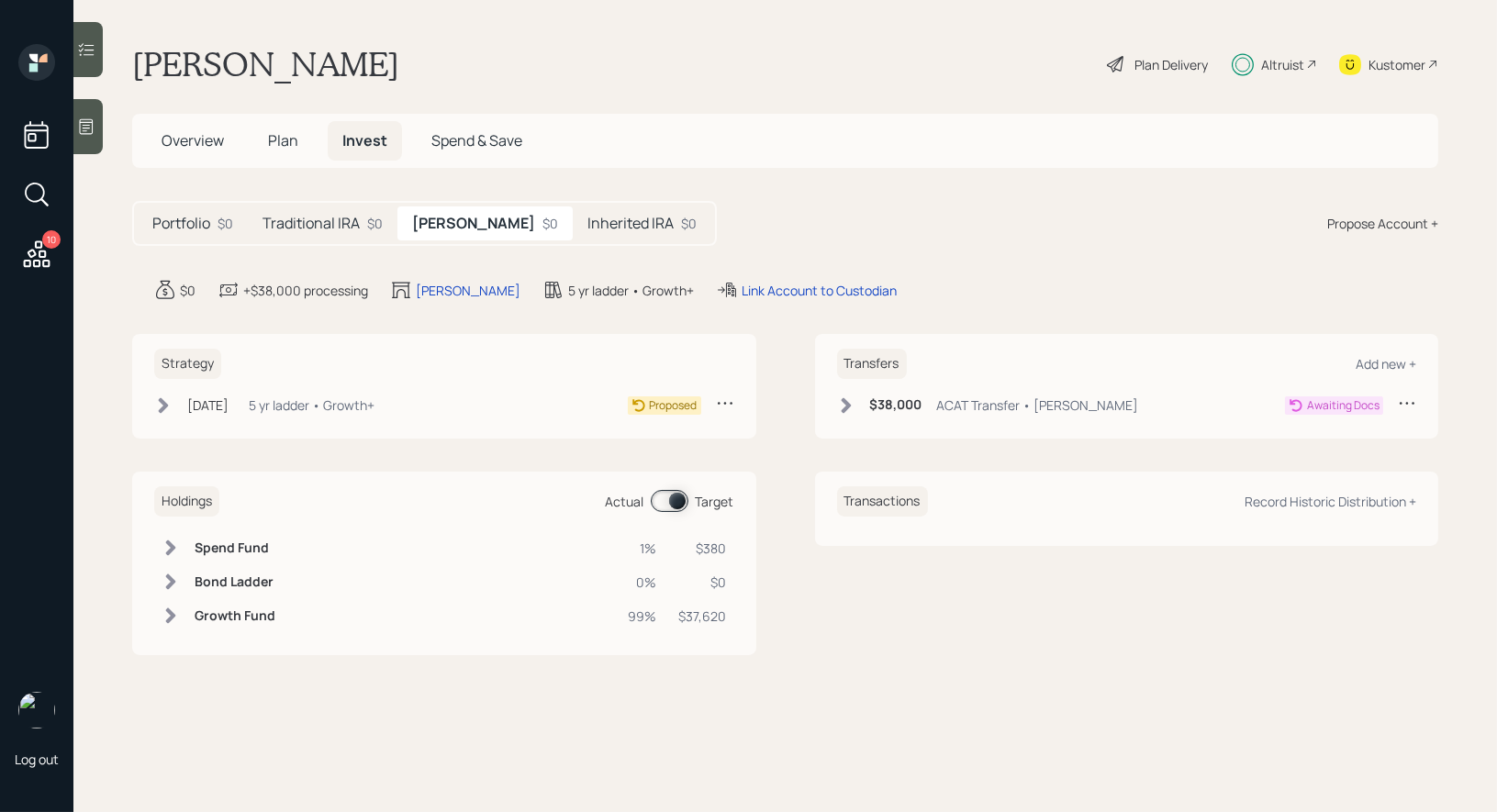
click at [839, 397] on icon at bounding box center [846, 406] width 19 height 19
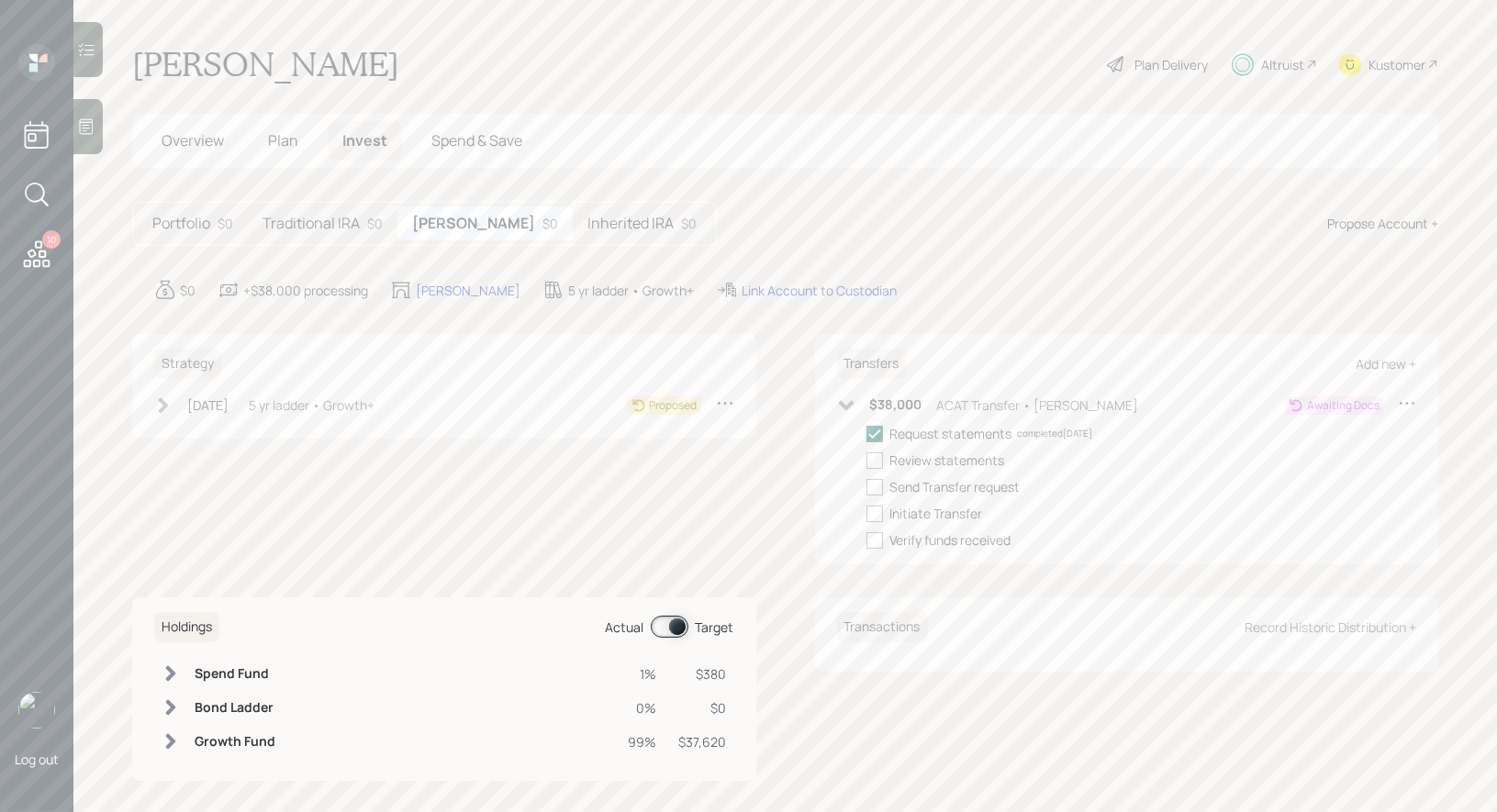
click at [589, 211] on div "Inherited IRA $0" at bounding box center [641, 224] width 138 height 34
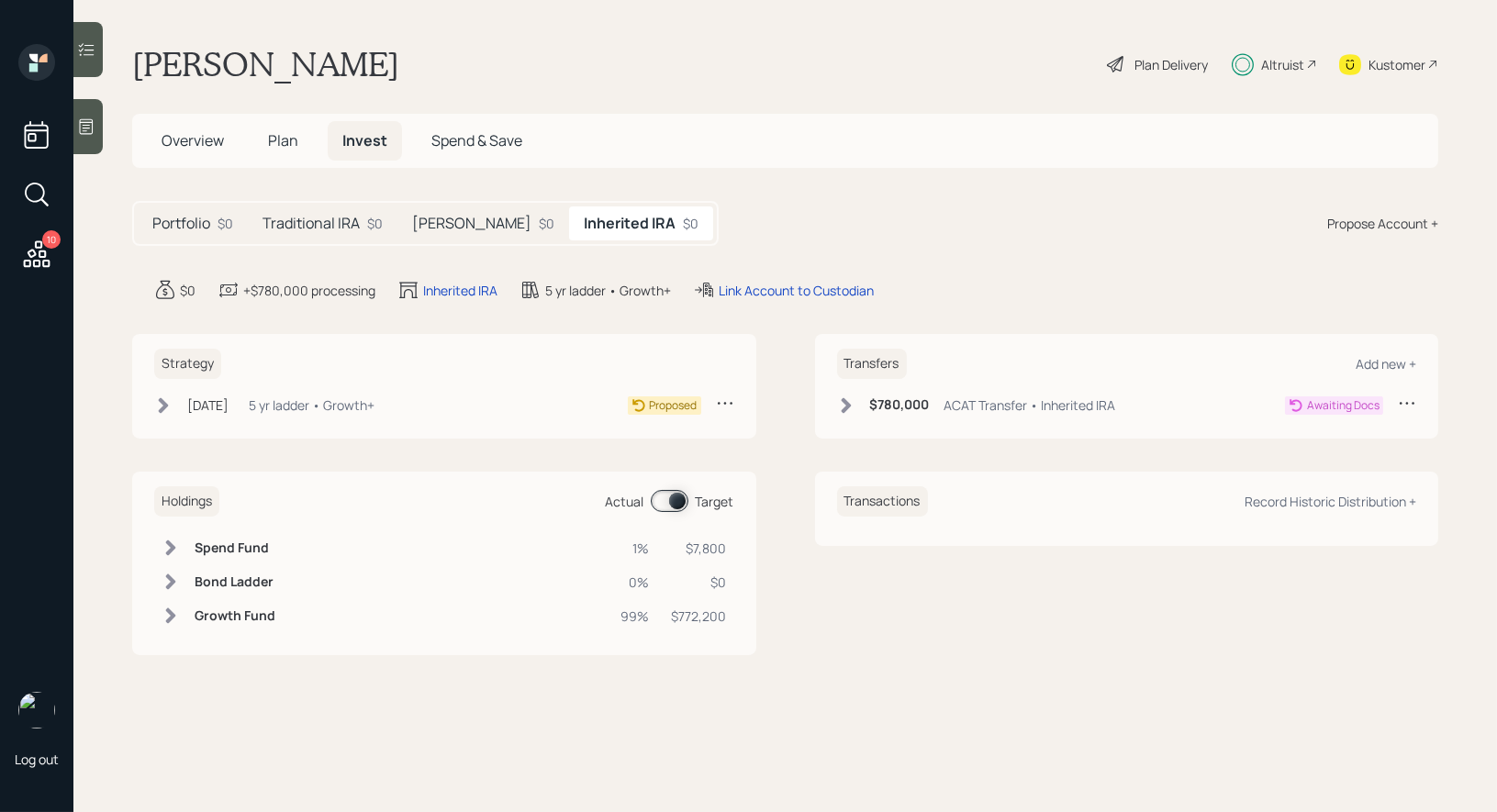
click at [852, 406] on icon at bounding box center [846, 406] width 19 height 19
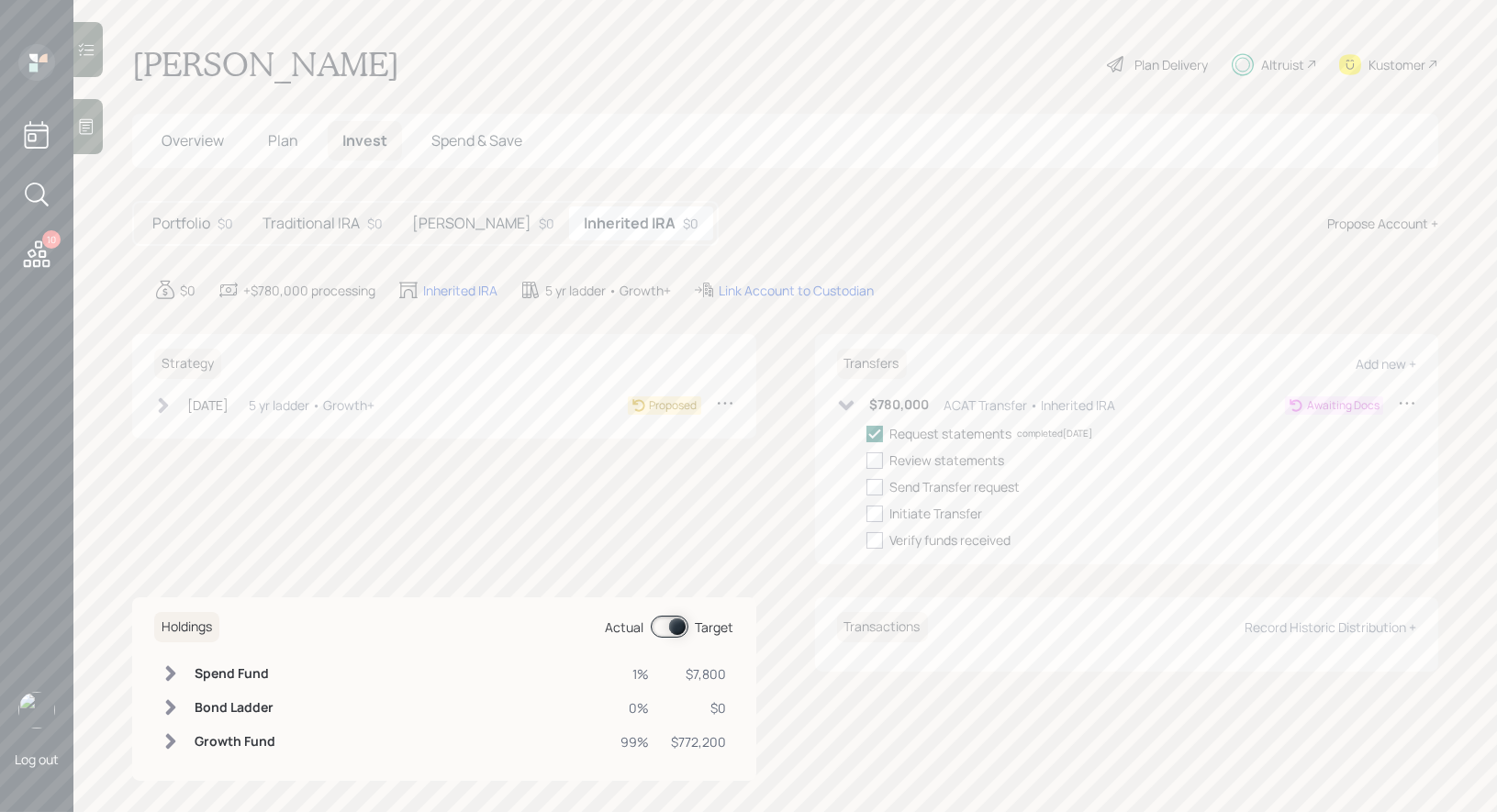
click at [496, 547] on div "Strategy [DATE] [DATE] 5:52 PM EDT 5 yr ladder • Growth+ Proposed" at bounding box center [445, 448] width 624 height 230
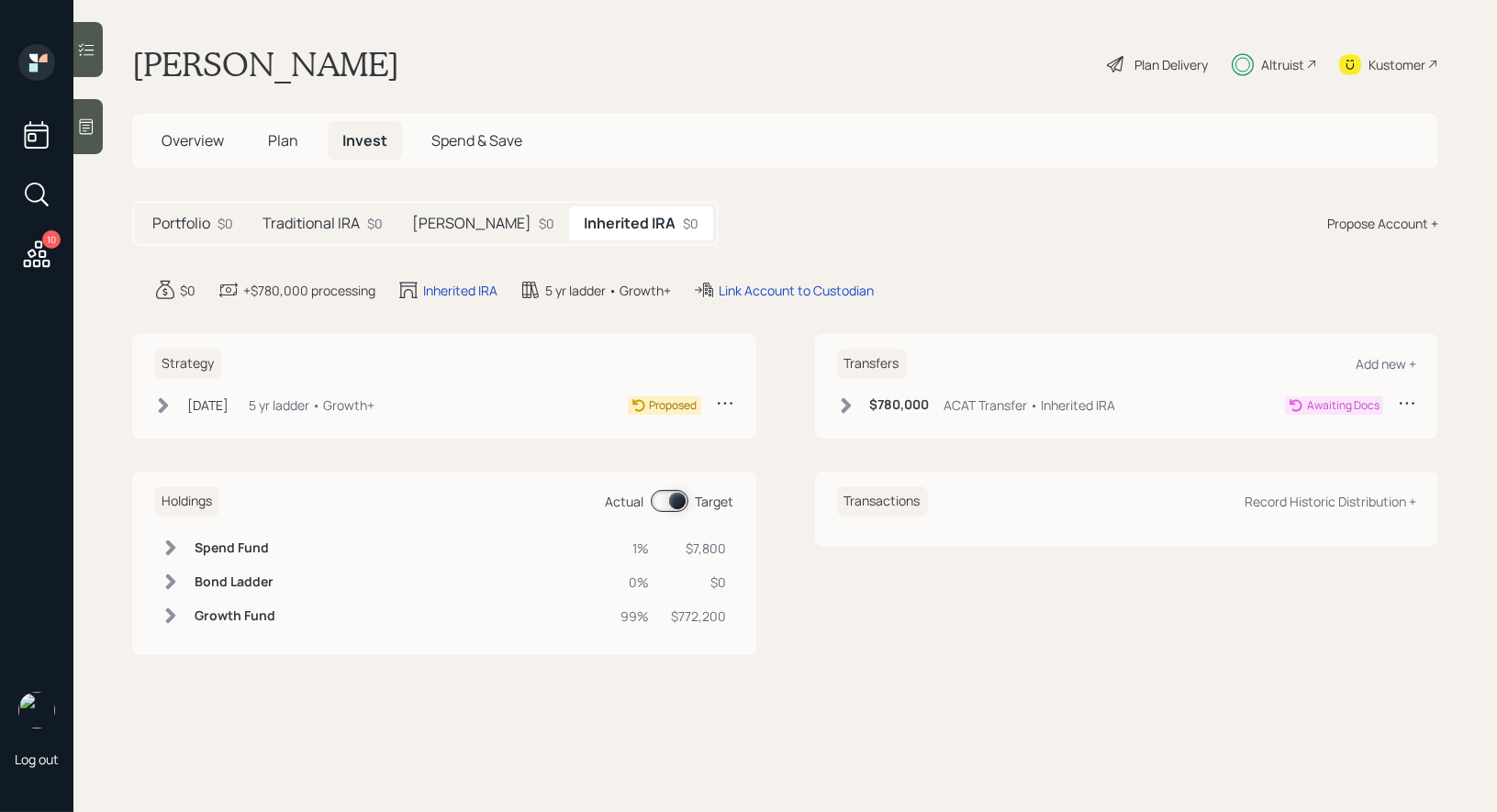
click at [311, 226] on h5 "Traditional IRA" at bounding box center [310, 223] width 97 height 18
click at [191, 137] on span "Overview" at bounding box center [193, 140] width 62 height 20
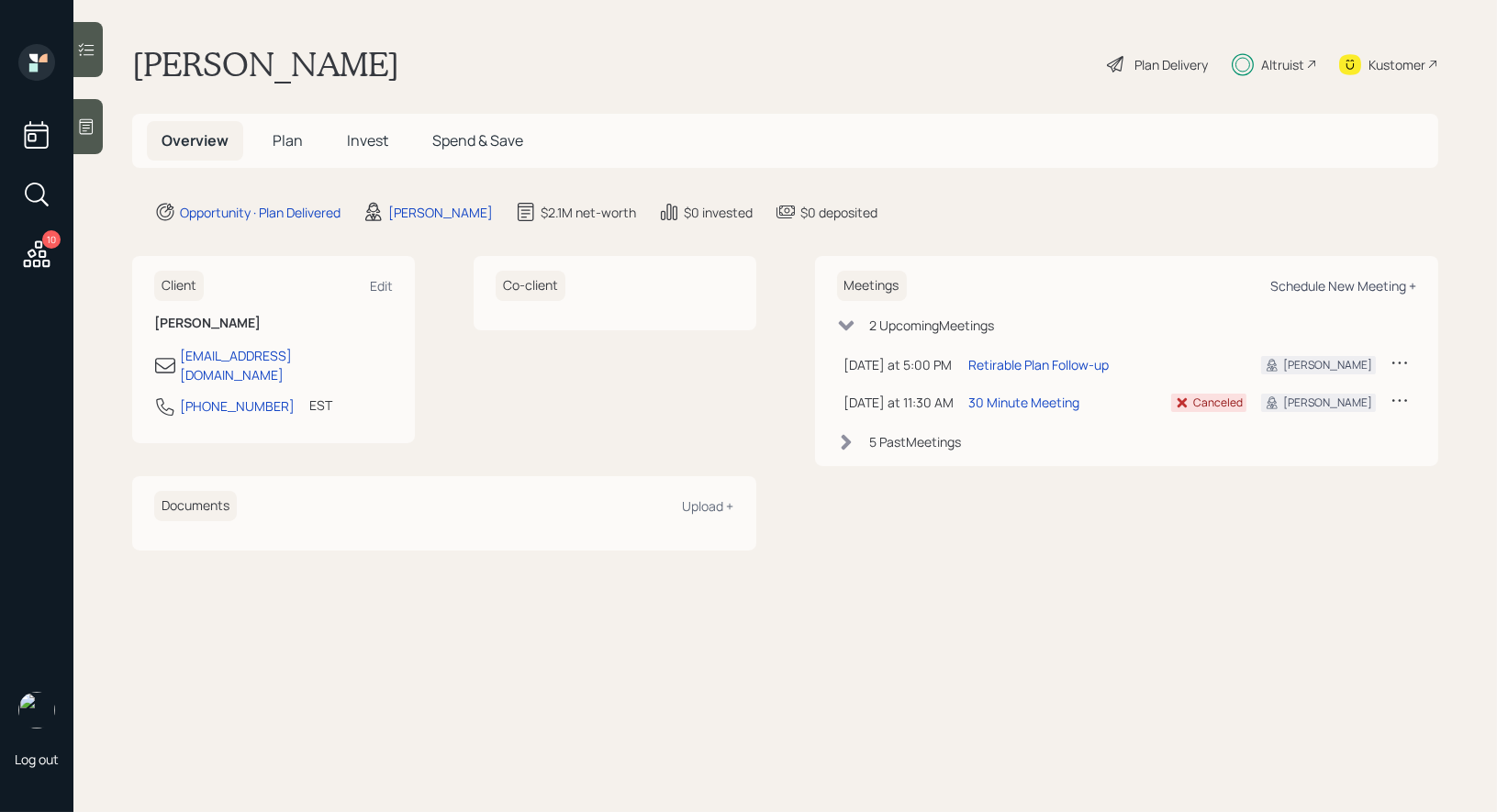
click at [1346, 281] on div "Schedule New Meeting +" at bounding box center [1343, 286] width 146 height 18
select select "8b79112e-3cfb-44f9-89e7-15267fe946c1"
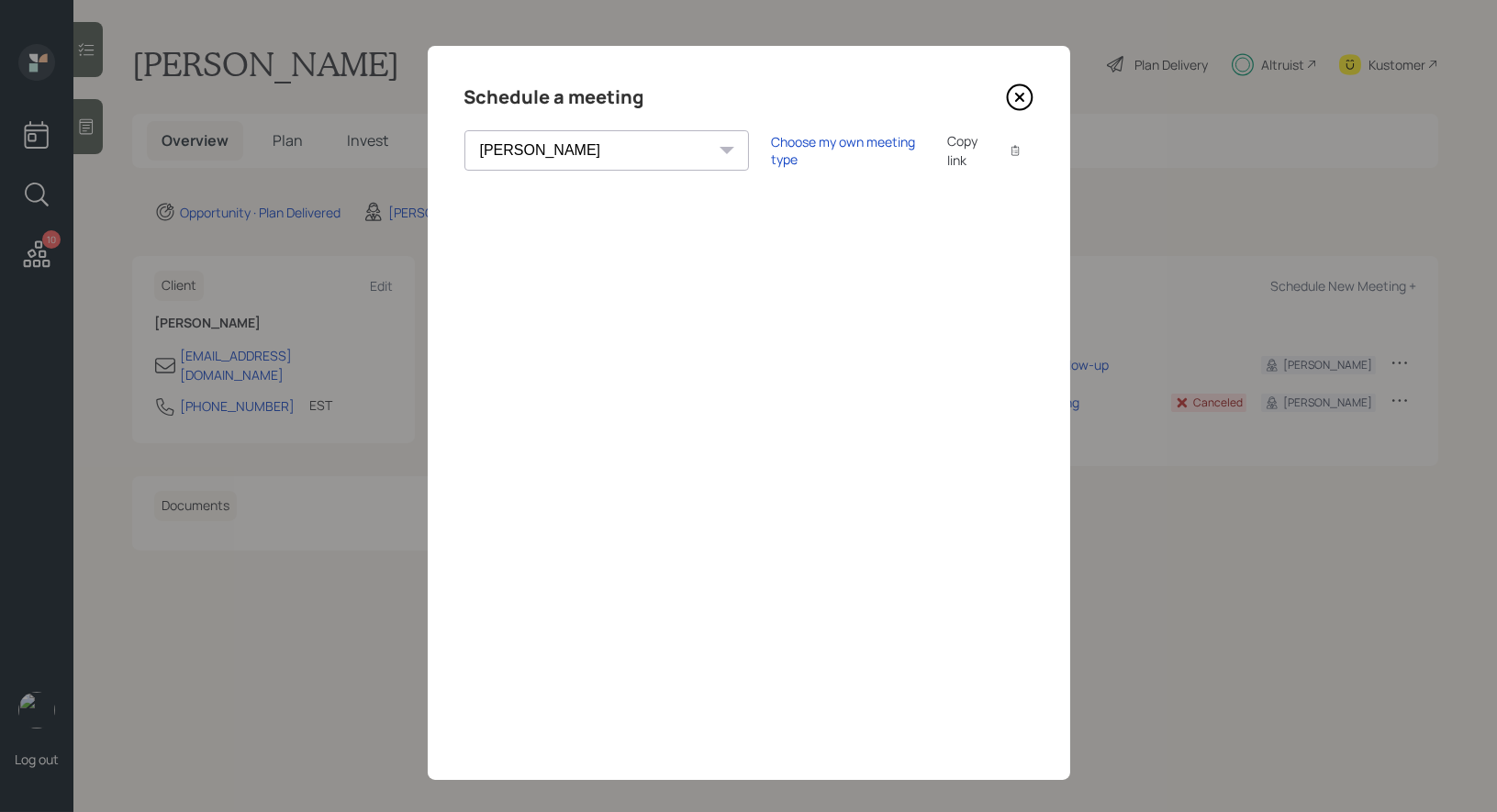
click at [1021, 98] on icon at bounding box center [1019, 98] width 8 height 8
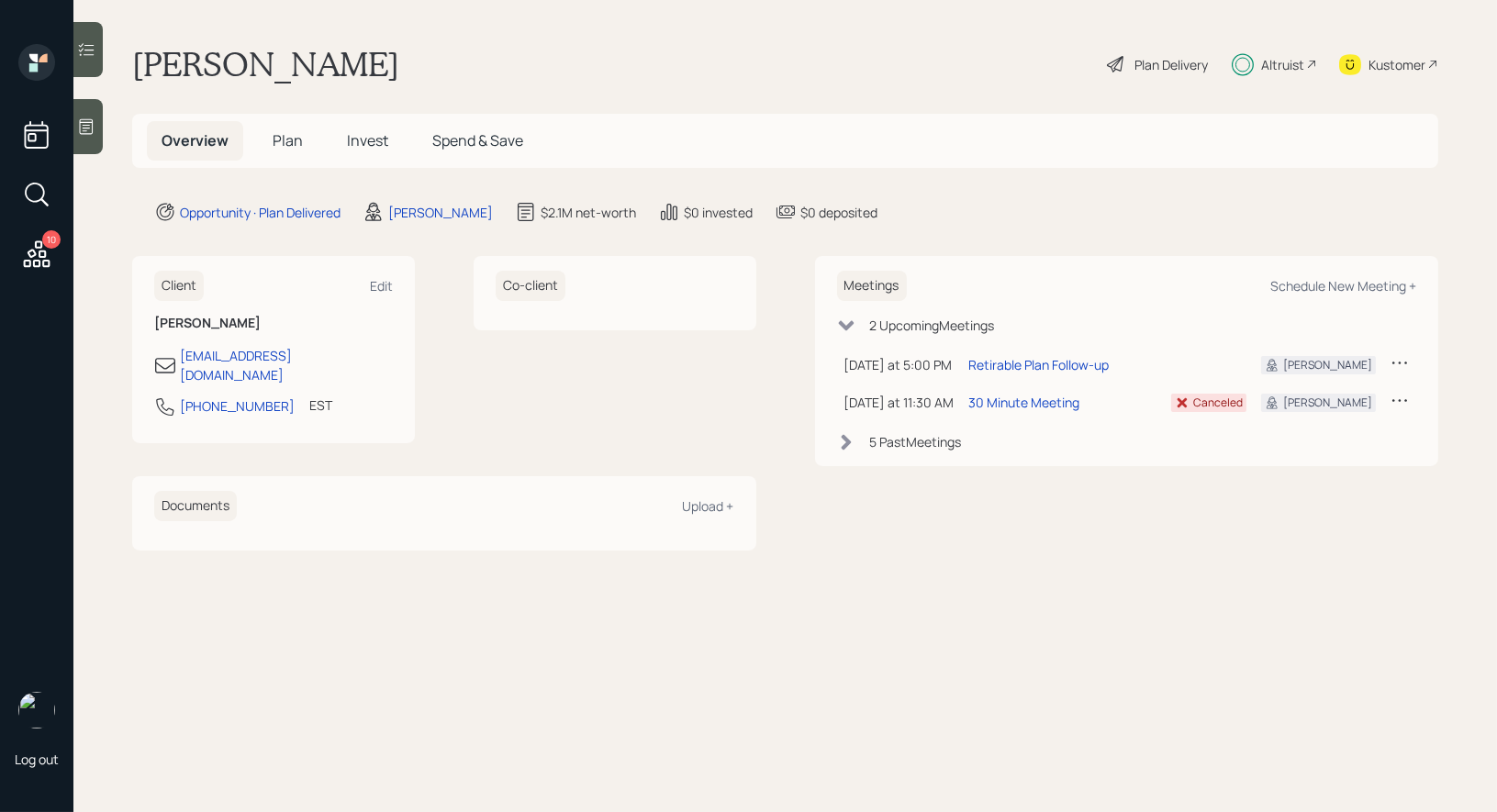
click at [370, 136] on span "Invest" at bounding box center [368, 140] width 41 height 20
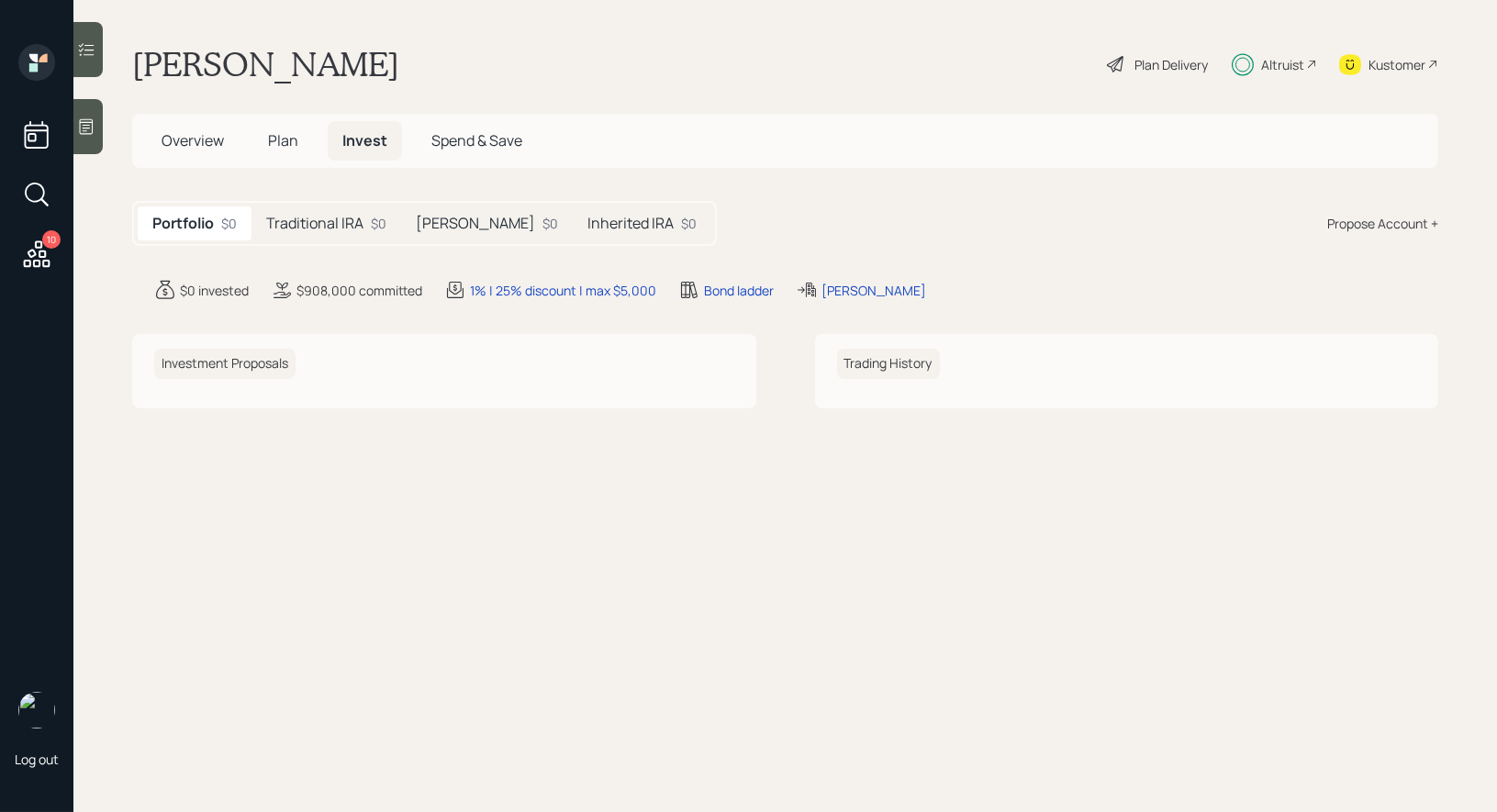
click at [278, 136] on span "Plan" at bounding box center [283, 140] width 30 height 20
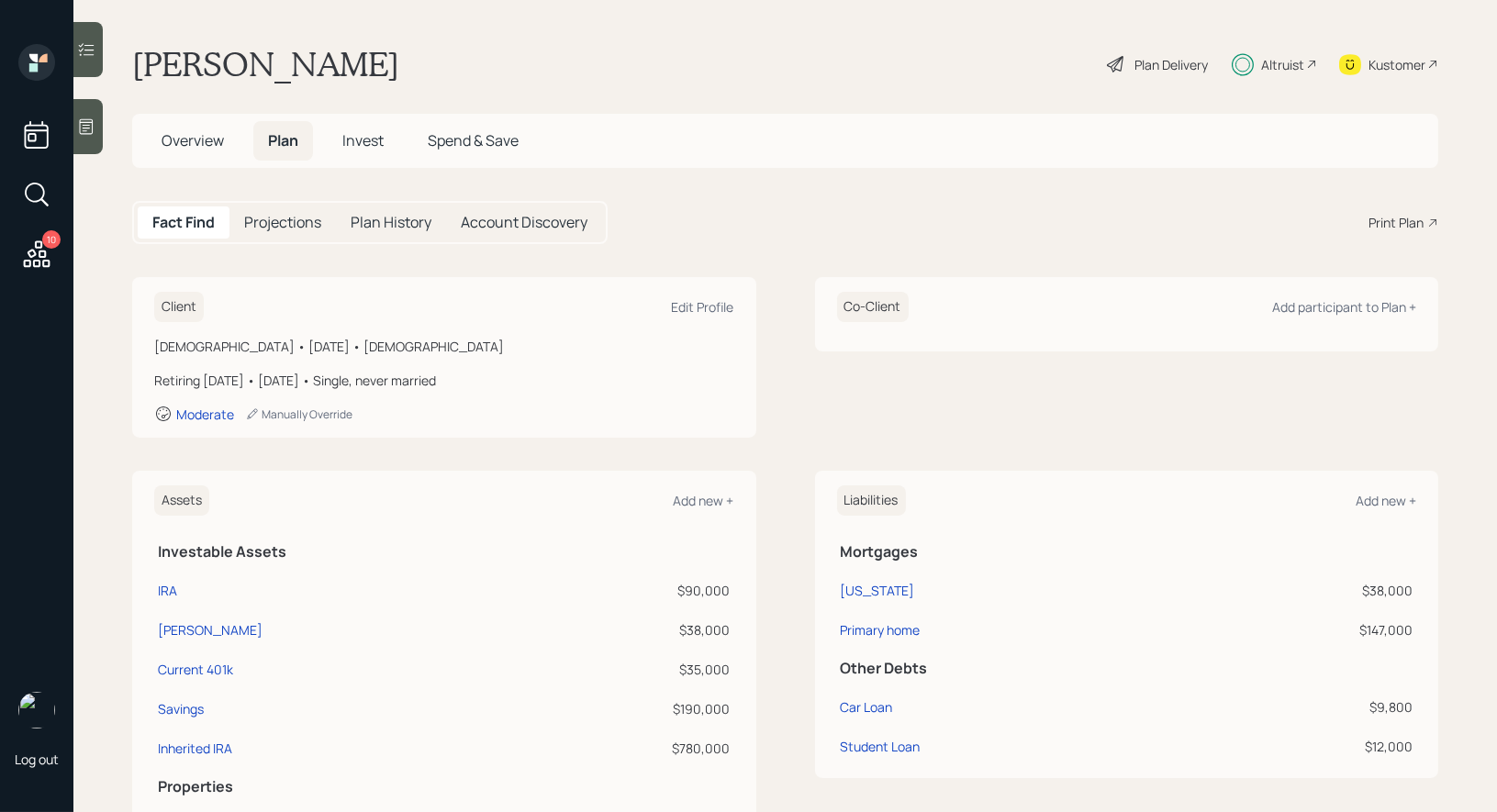
click at [370, 146] on span "Invest" at bounding box center [363, 140] width 41 height 20
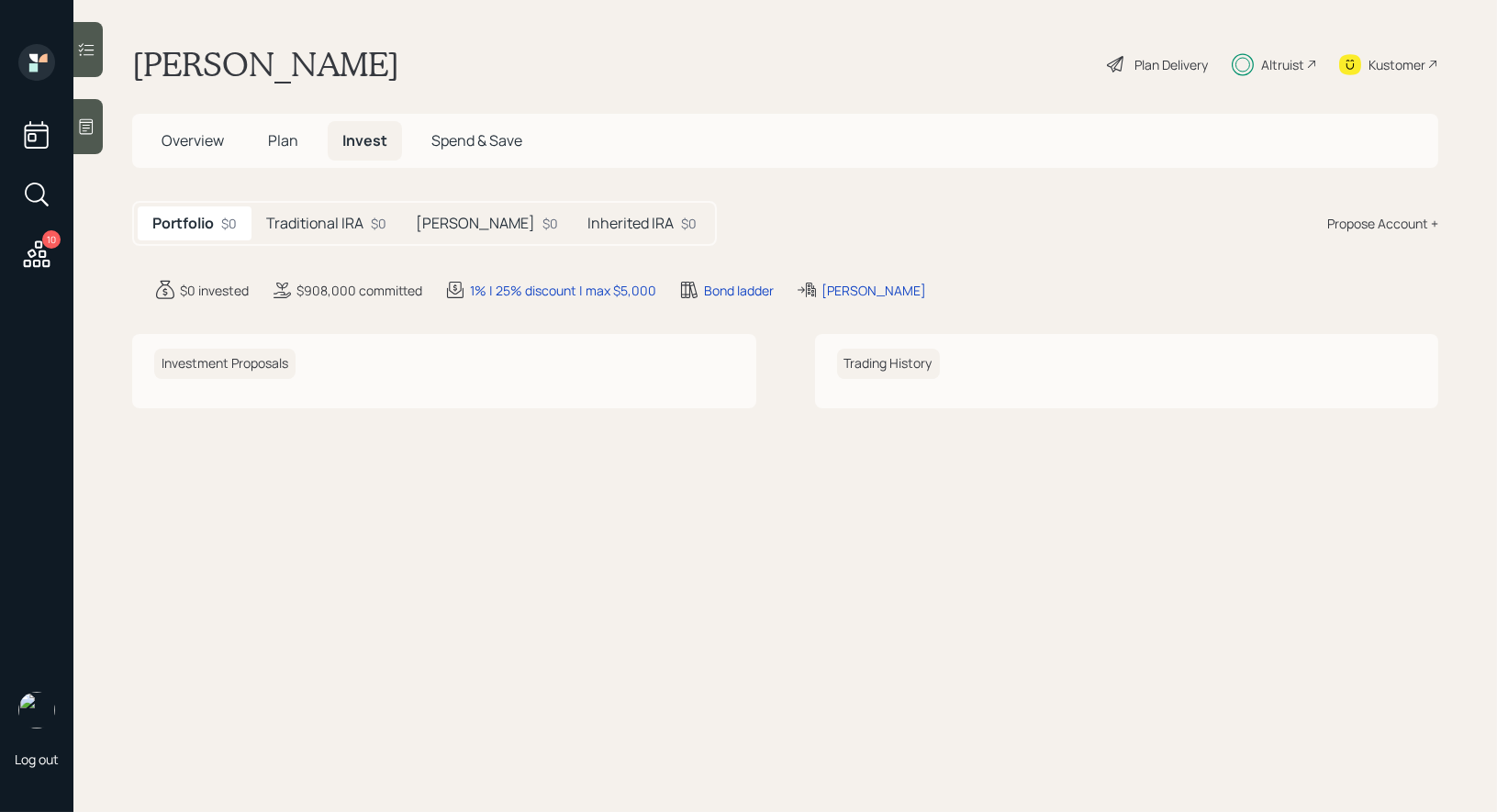
click at [310, 235] on div "Traditional IRA $0" at bounding box center [326, 224] width 150 height 34
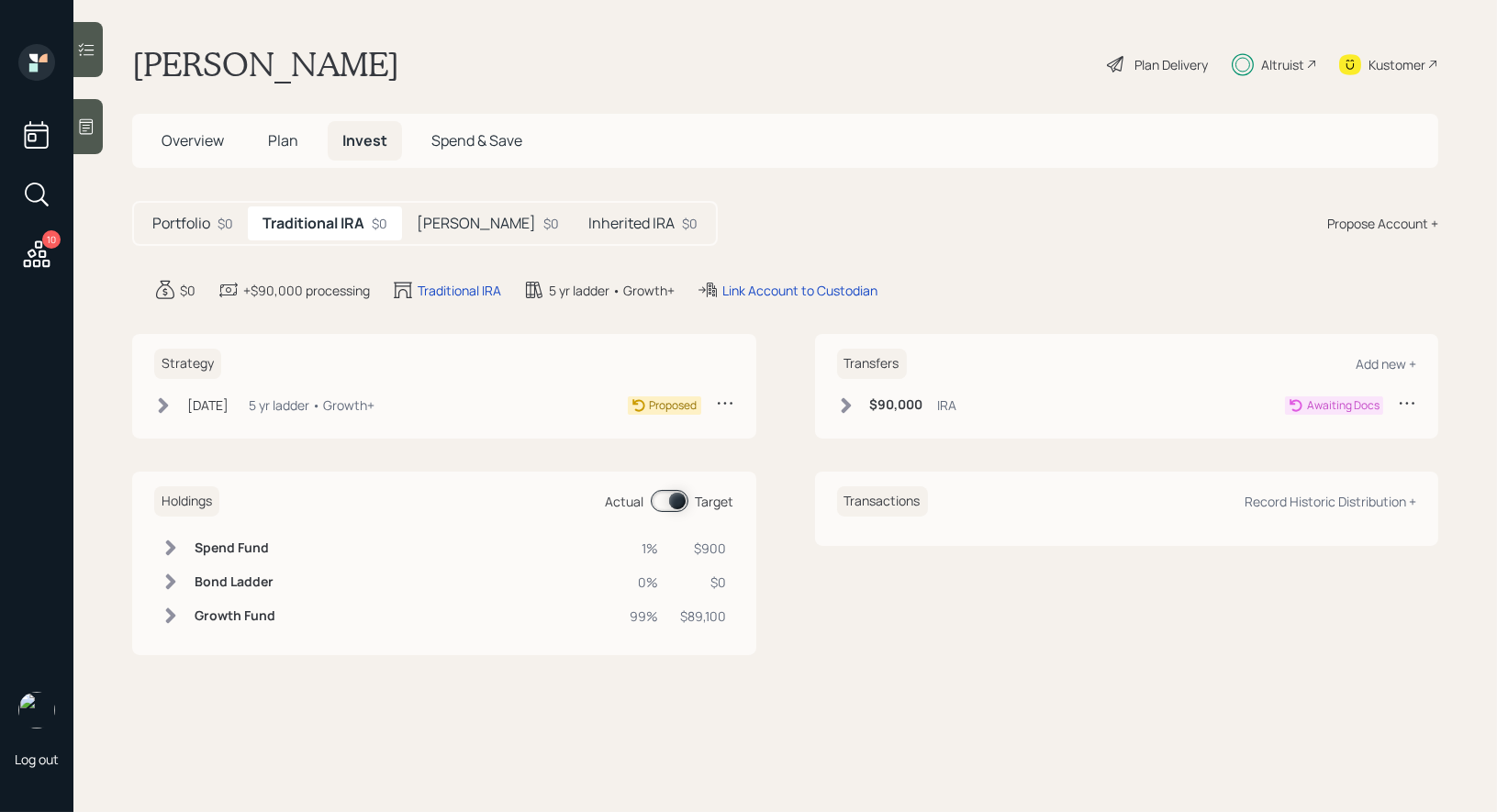
click at [589, 217] on h5 "Inherited IRA" at bounding box center [632, 223] width 87 height 18
click at [787, 290] on div "Link Account to Custodian" at bounding box center [796, 290] width 155 height 20
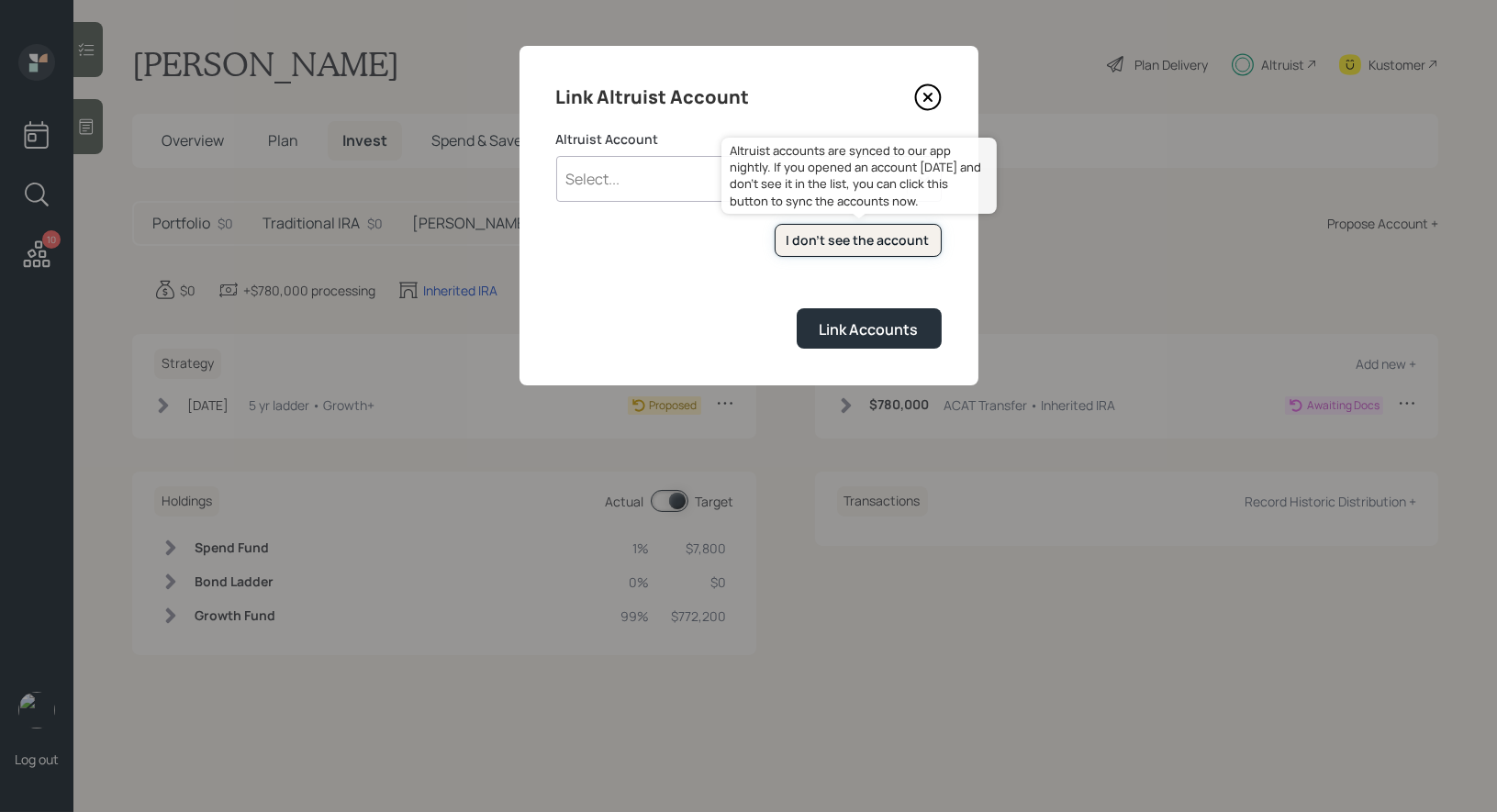
click at [848, 243] on div "I don't see the account" at bounding box center [859, 241] width 143 height 19
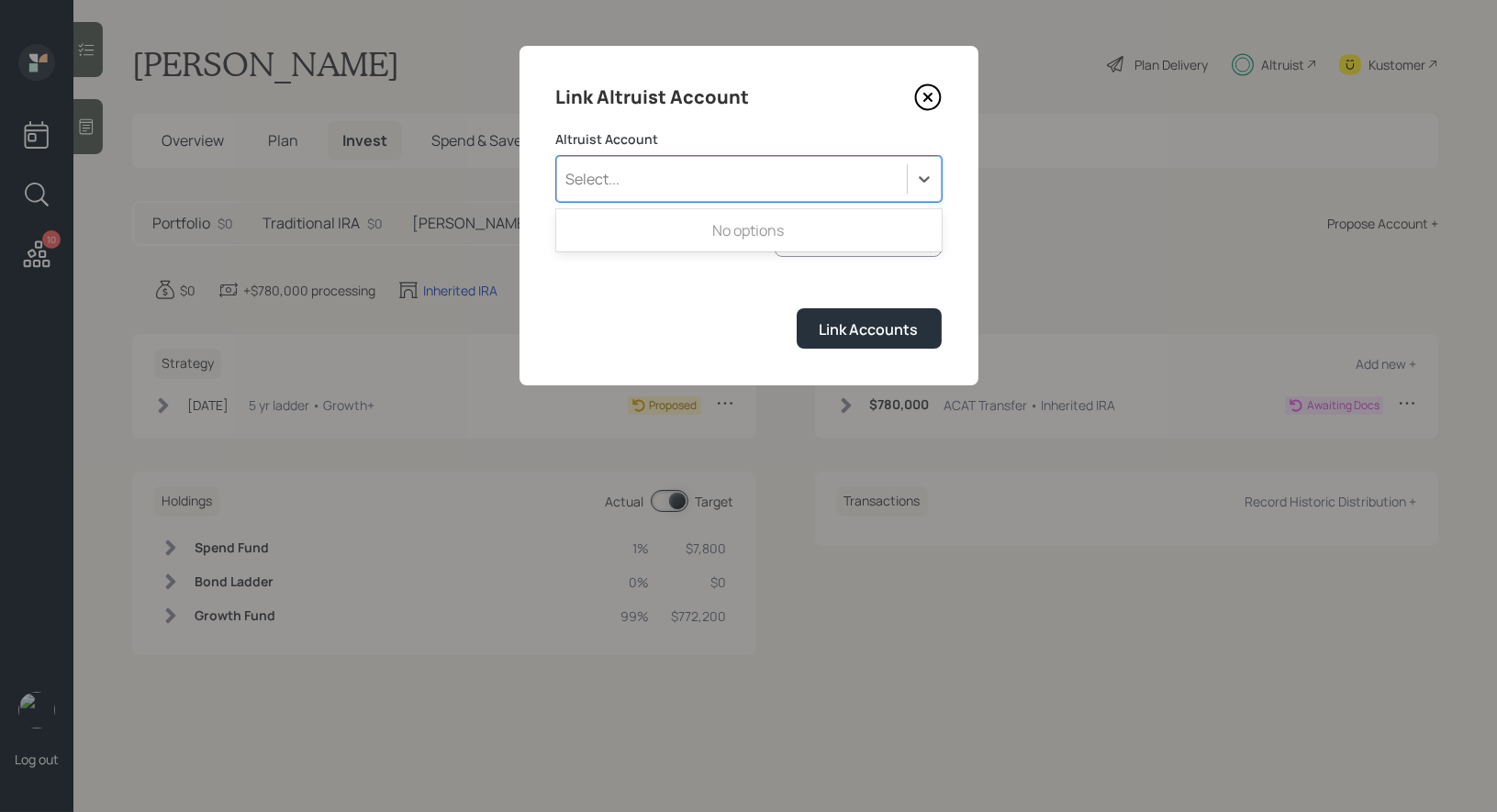
click at [636, 182] on div "Select..." at bounding box center [733, 179] width 350 height 31
click at [666, 336] on div "Link Accounts" at bounding box center [749, 328] width 386 height 39
click at [938, 97] on icon at bounding box center [927, 97] width 27 height 27
